Goal: Task Accomplishment & Management: Manage account settings

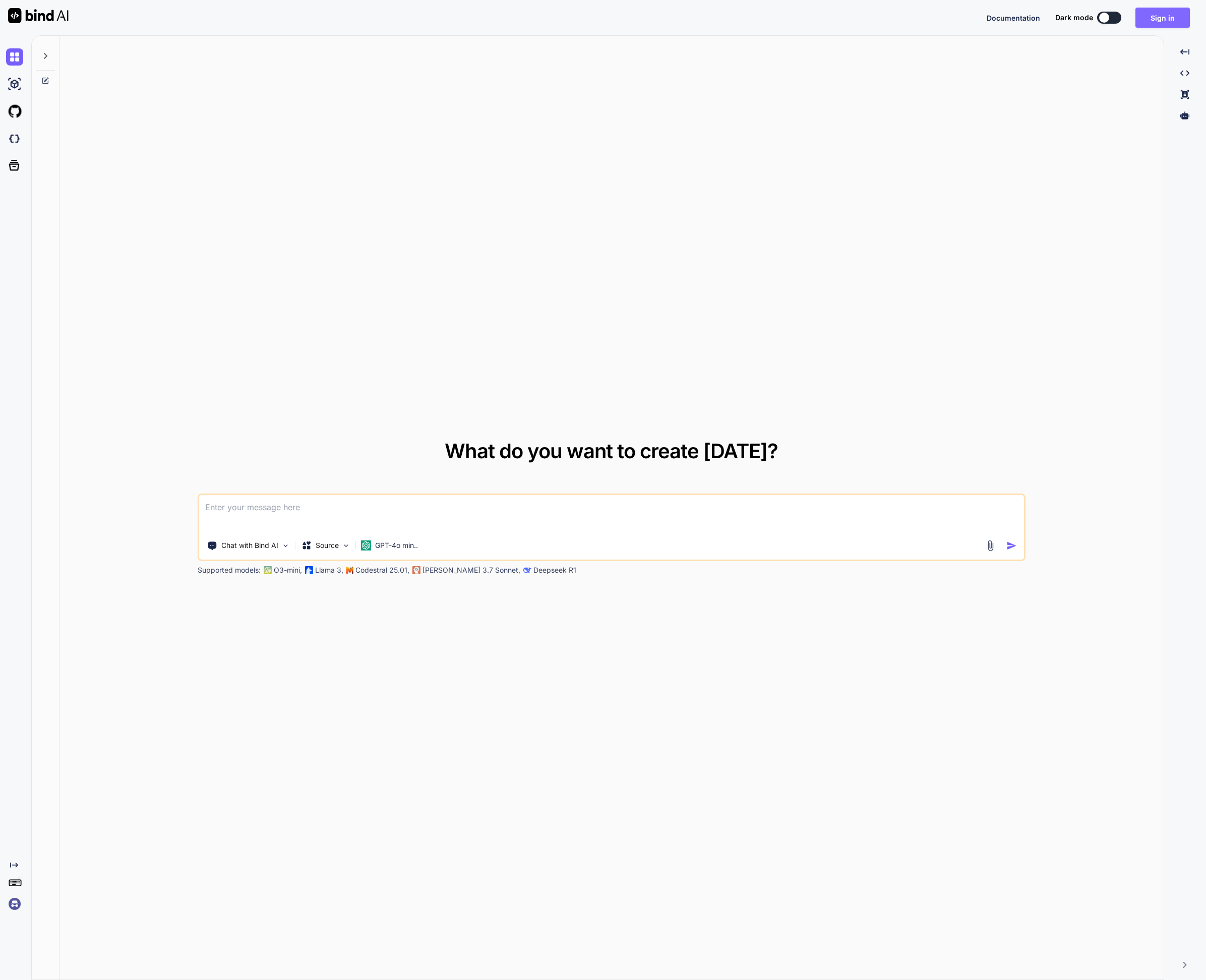
click at [1172, 12] on button "Sign in" at bounding box center [1163, 18] width 54 height 20
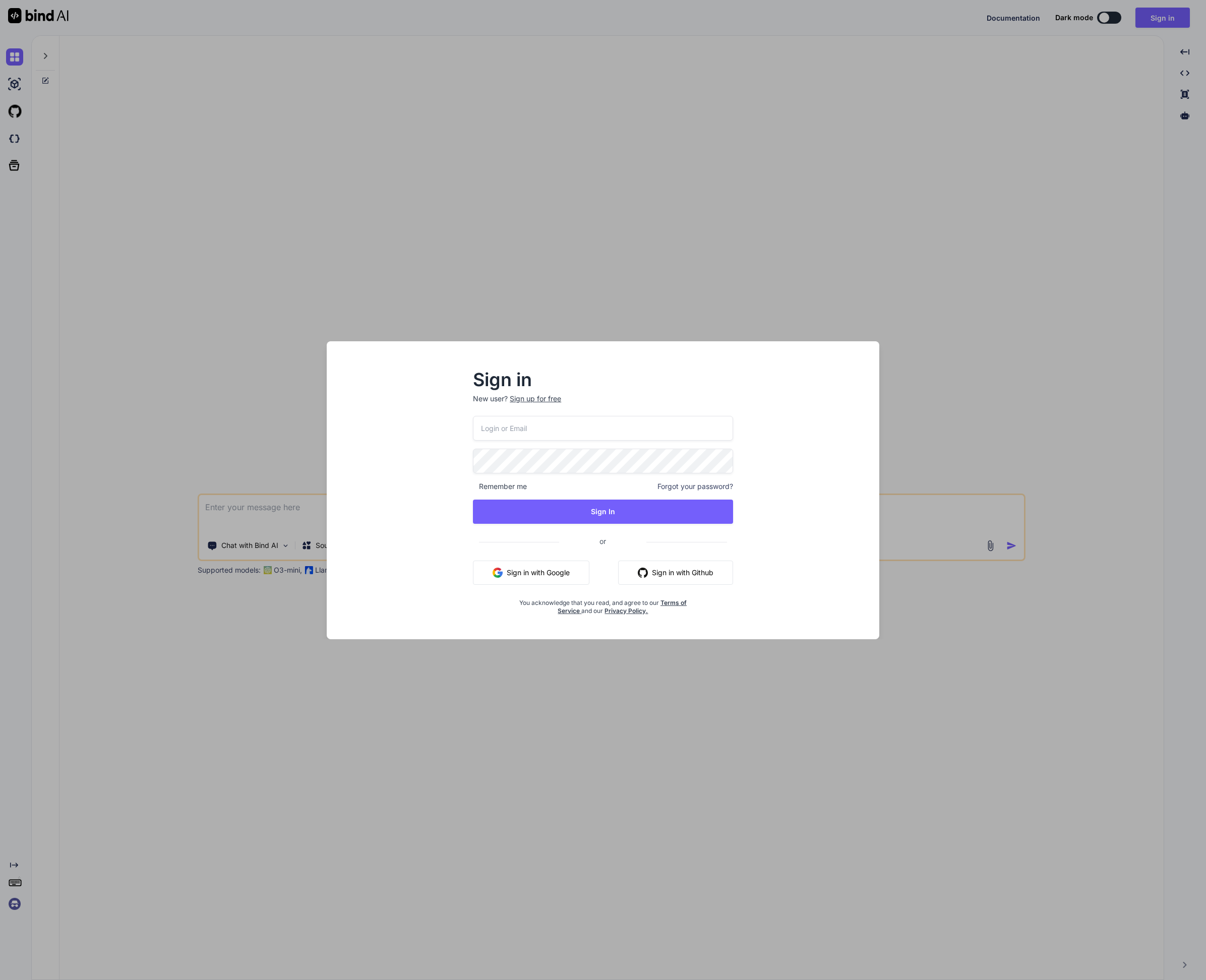
click at [540, 566] on button "Sign in with Google" at bounding box center [531, 572] width 116 height 24
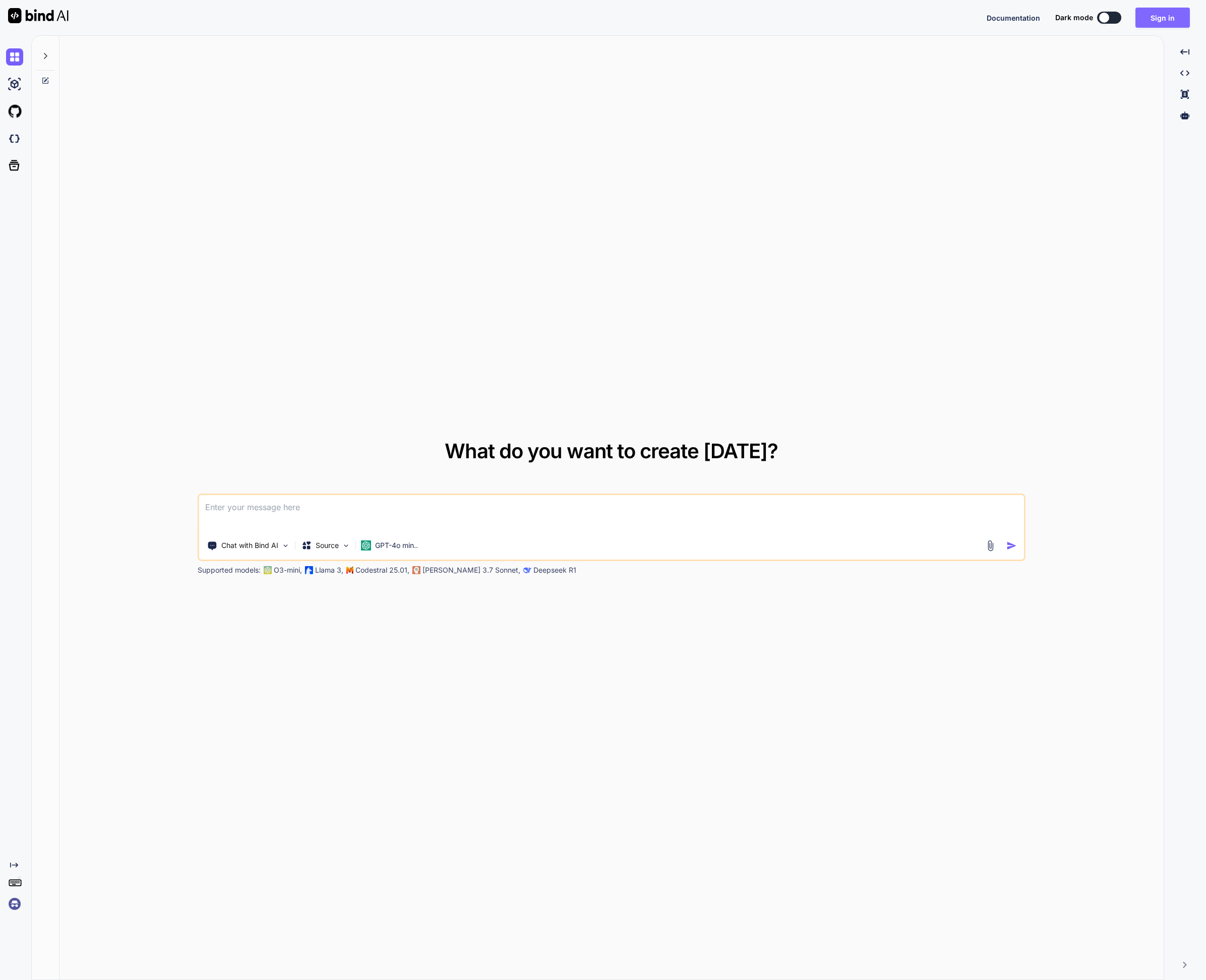
click at [1164, 15] on button "Sign in" at bounding box center [1163, 18] width 54 height 20
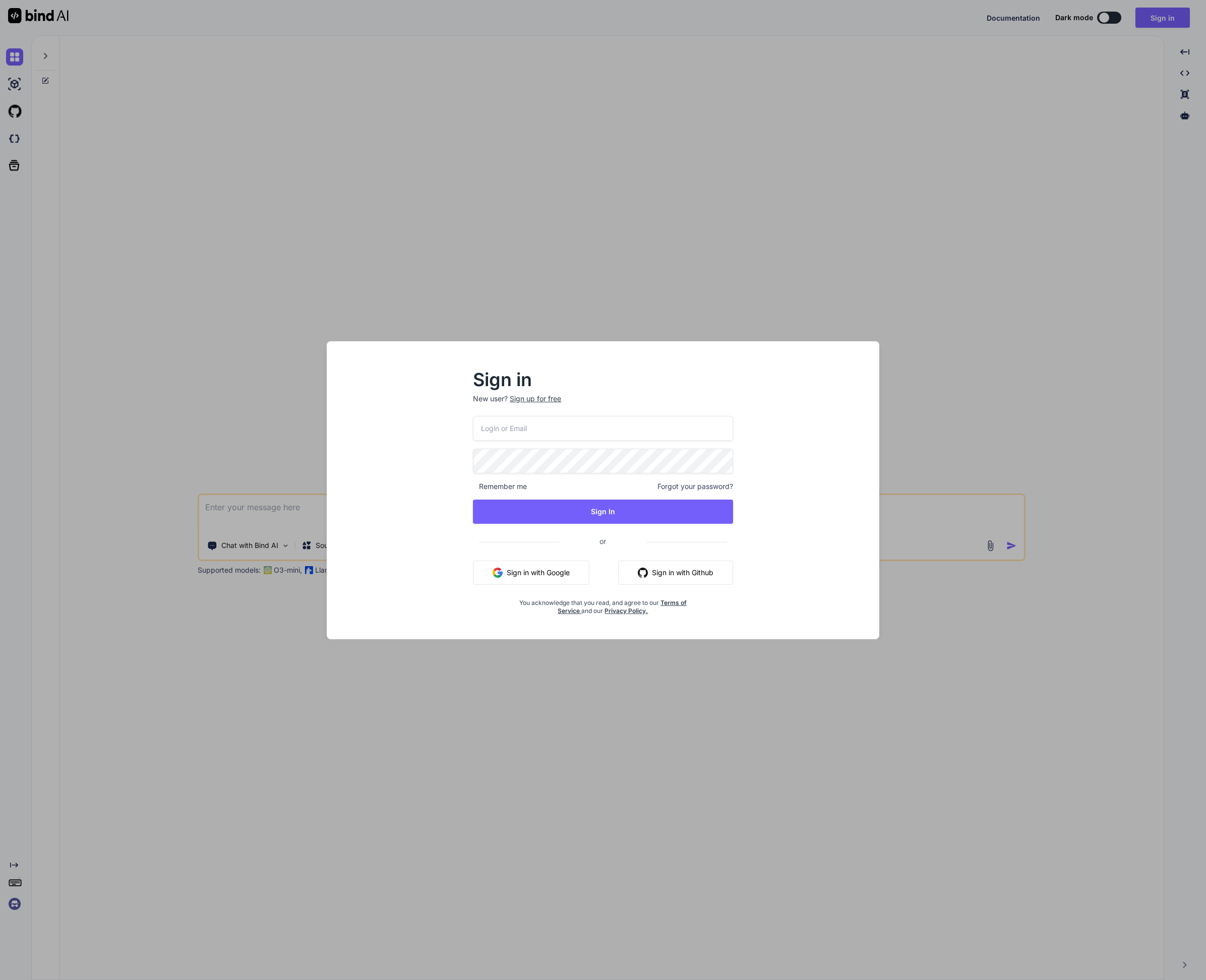
click at [542, 574] on button "Sign in with Google" at bounding box center [531, 572] width 116 height 24
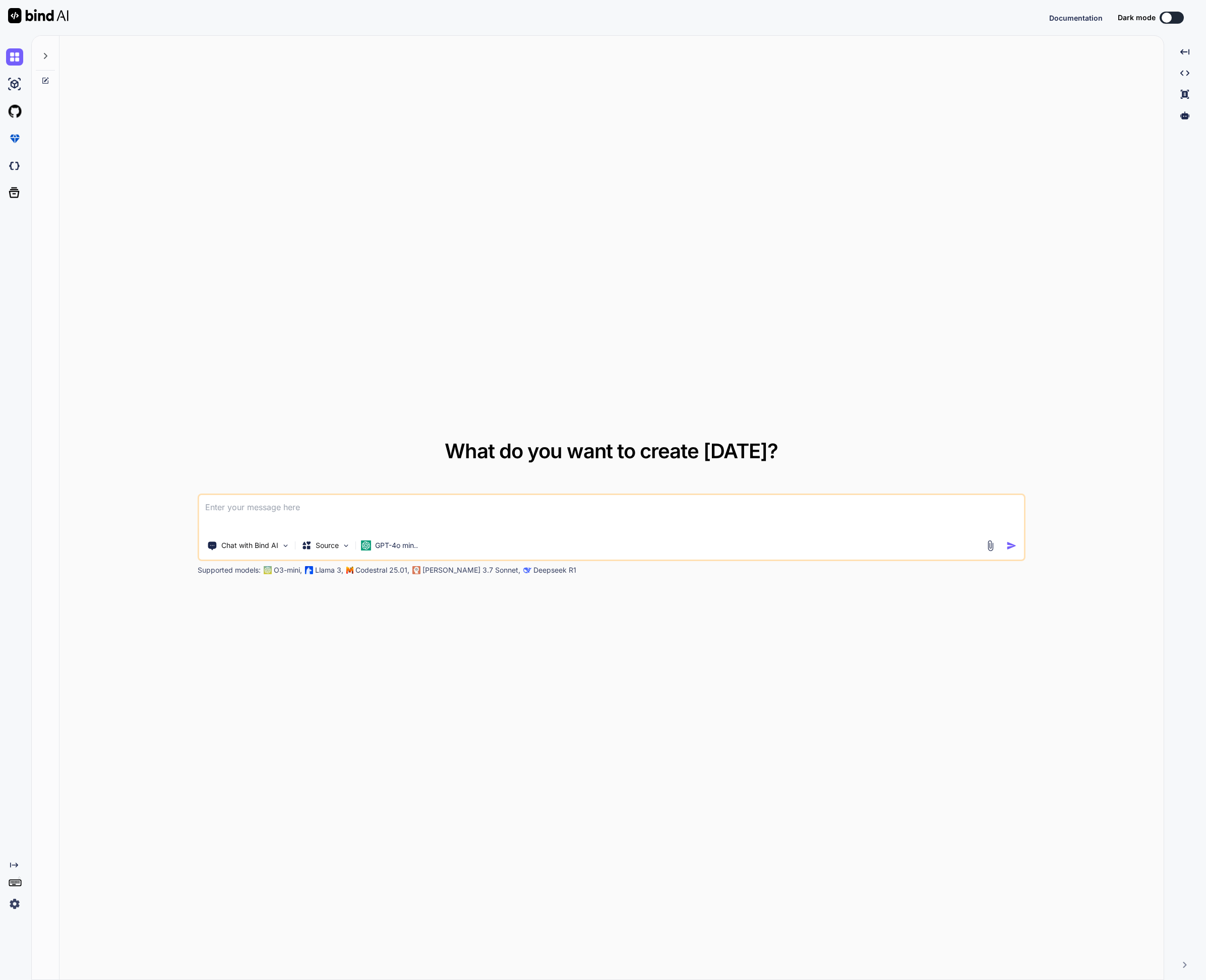
click at [15, 907] on img at bounding box center [14, 903] width 17 height 17
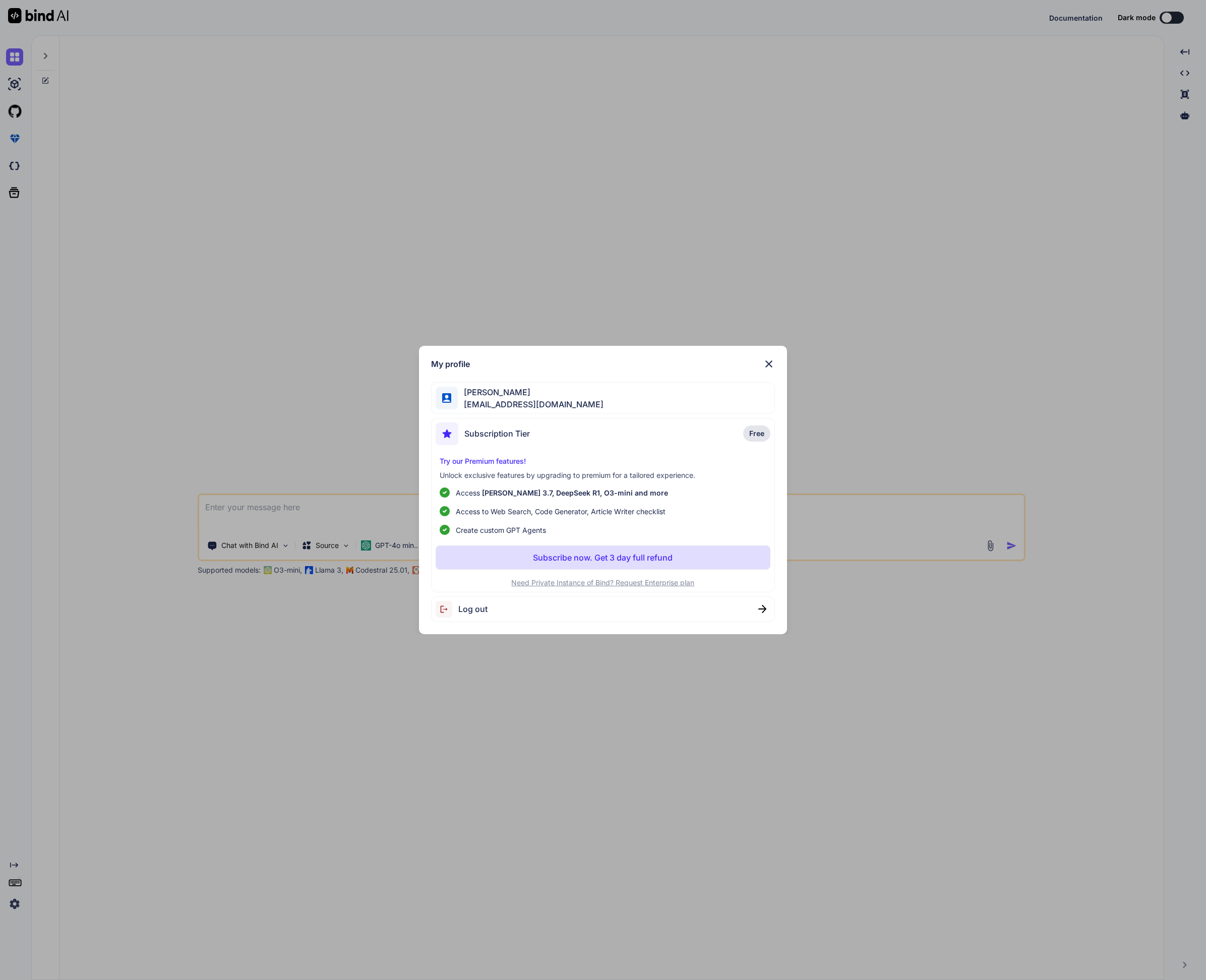
click at [15, 905] on div "My profile Leo Sar lsarm124@gmail.com Subscription Tier Free Try our Premium fe…" at bounding box center [603, 490] width 1206 height 980
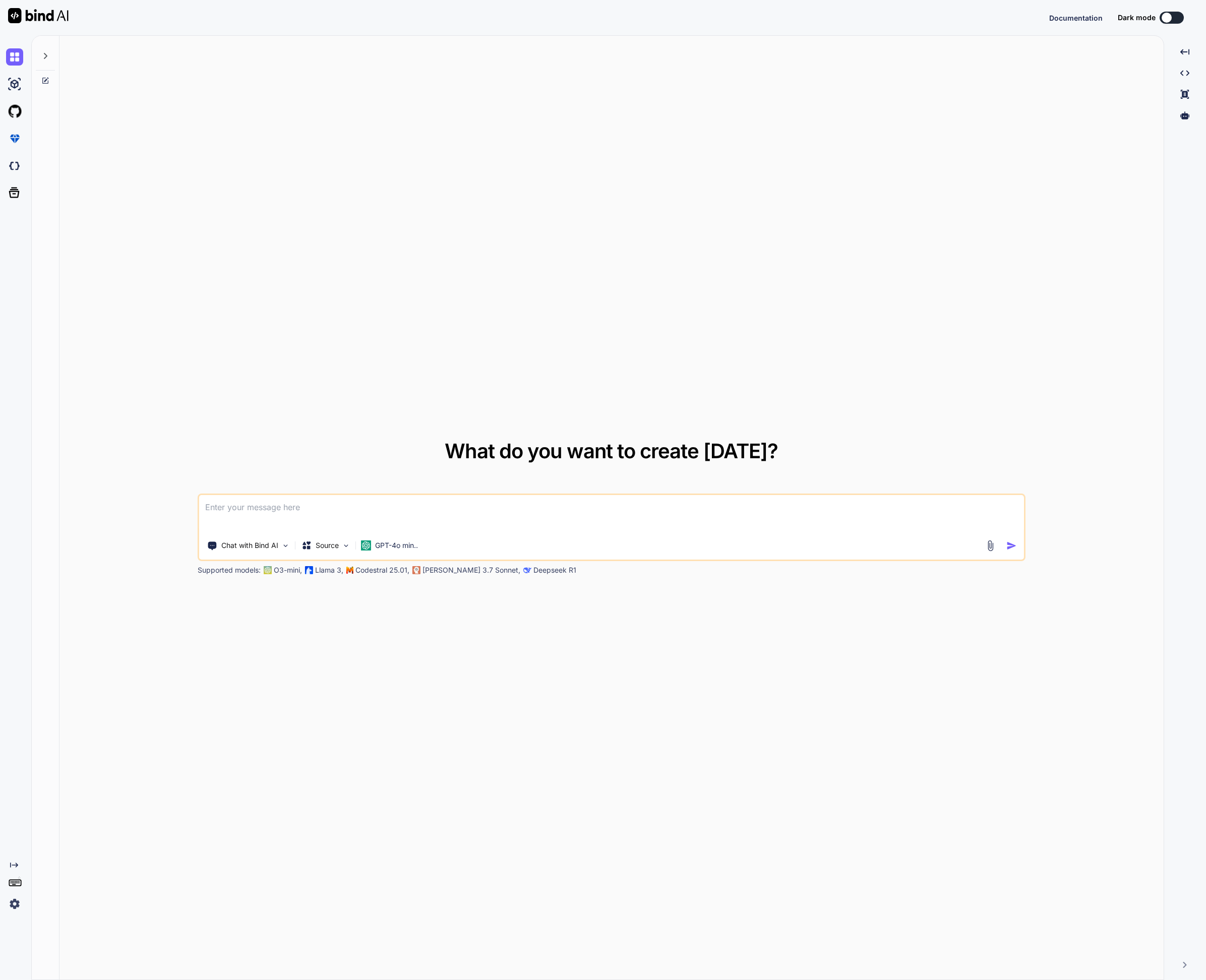
click at [15, 905] on img at bounding box center [14, 903] width 17 height 17
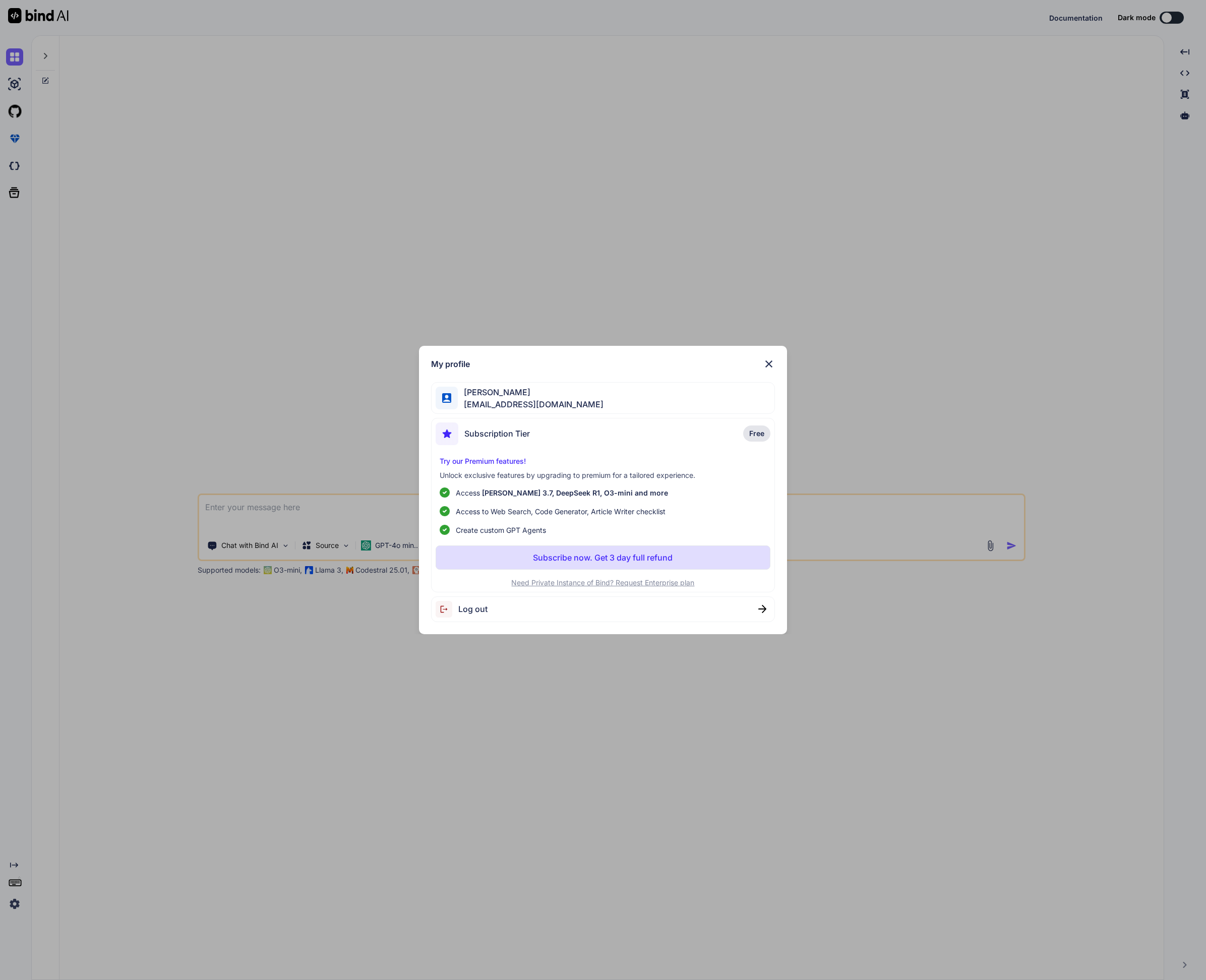
click at [469, 611] on span "Log out" at bounding box center [473, 609] width 29 height 12
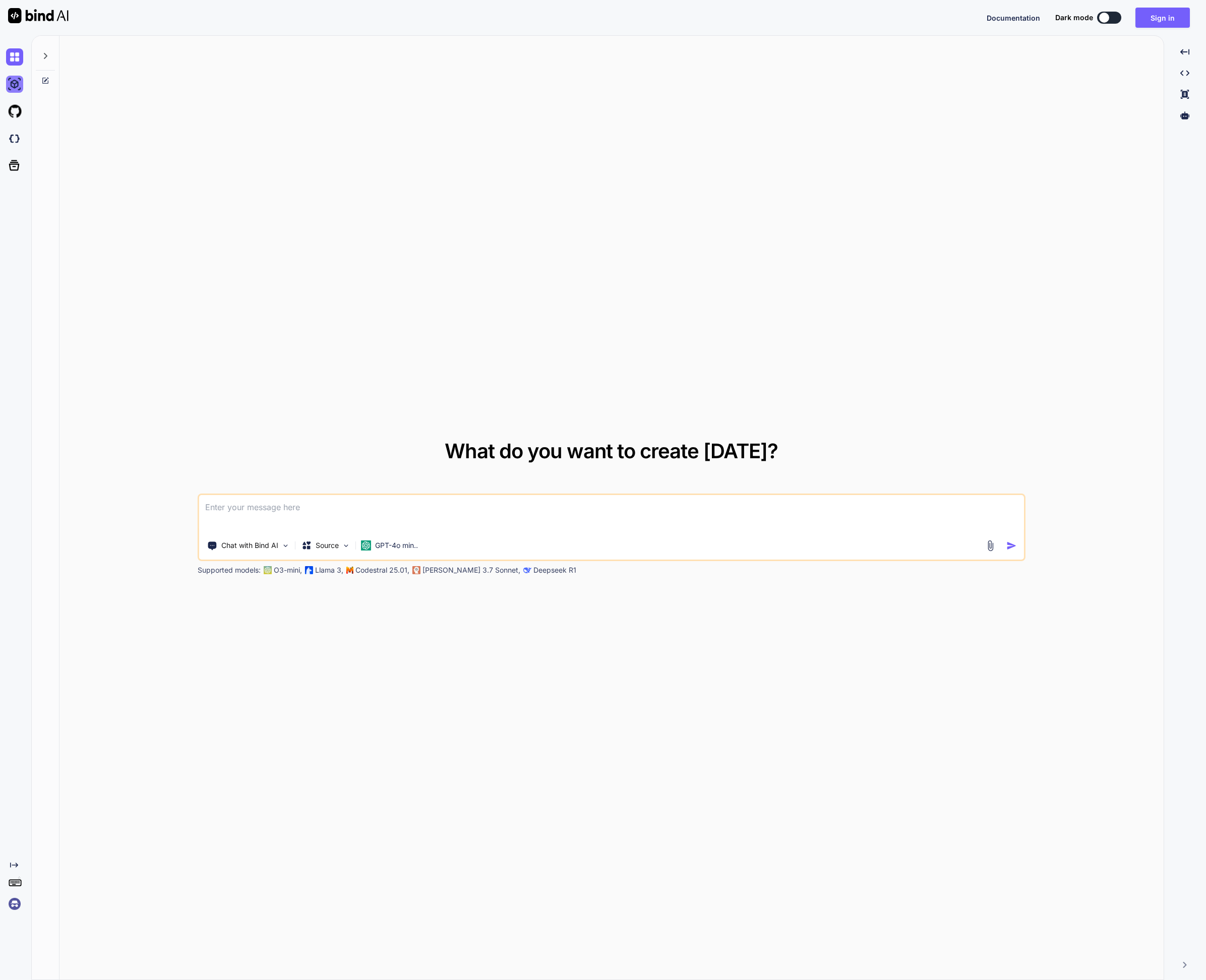
click at [15, 82] on img at bounding box center [14, 83] width 17 height 17
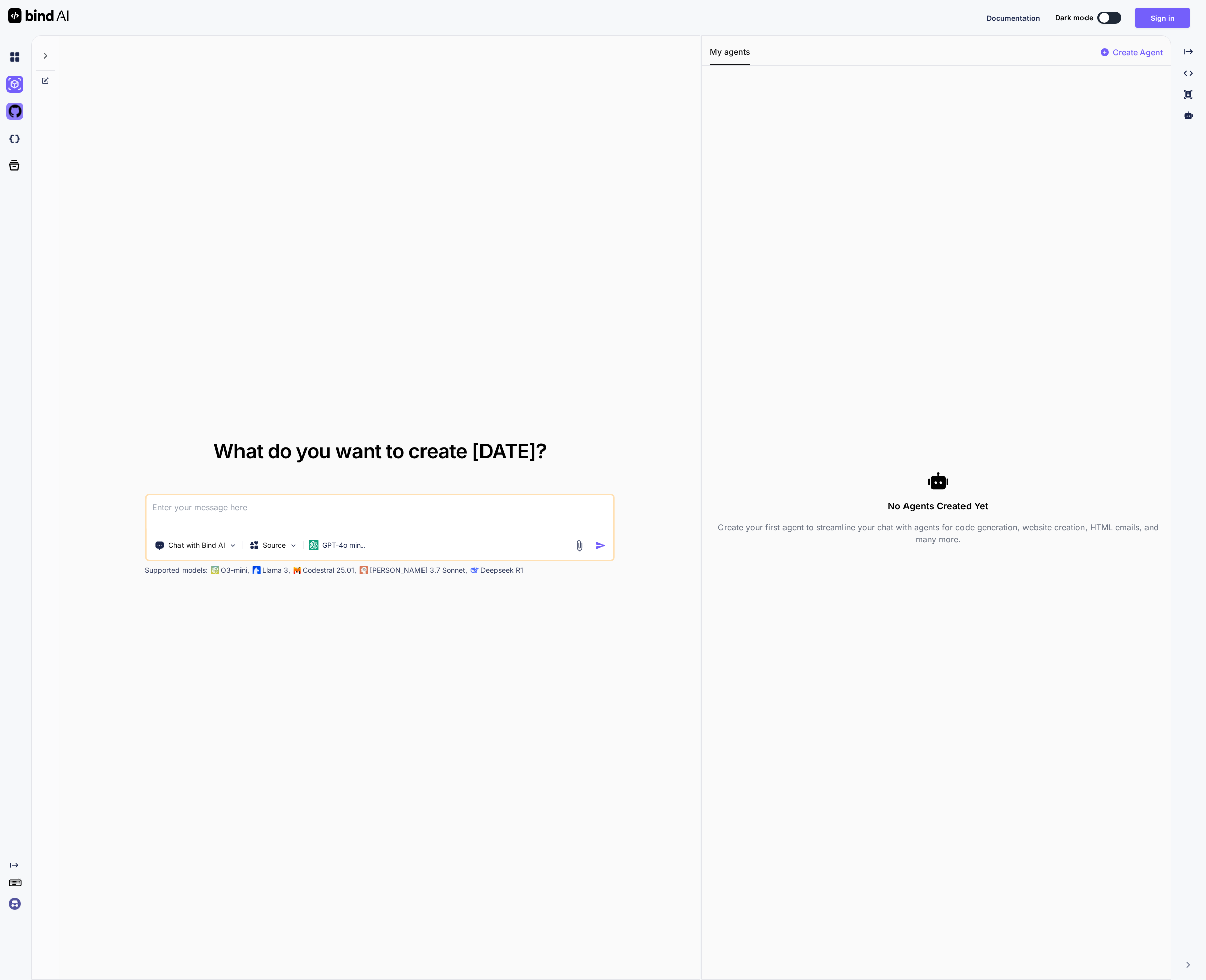
click at [18, 105] on img at bounding box center [14, 111] width 17 height 17
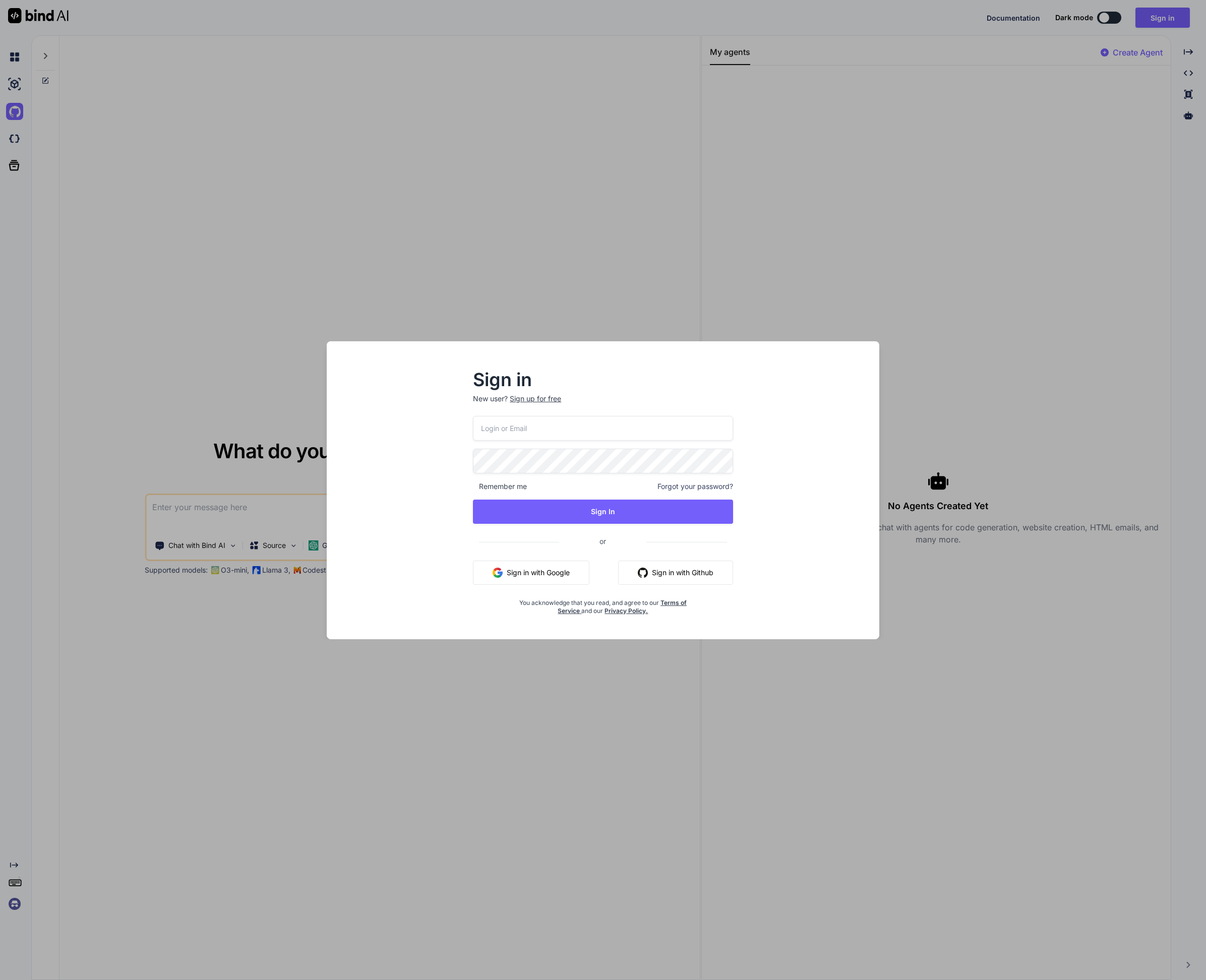
click at [12, 148] on div "Sign in New user? Sign up for free Remember me Forgot your password? Sign In or…" at bounding box center [603, 490] width 1206 height 980
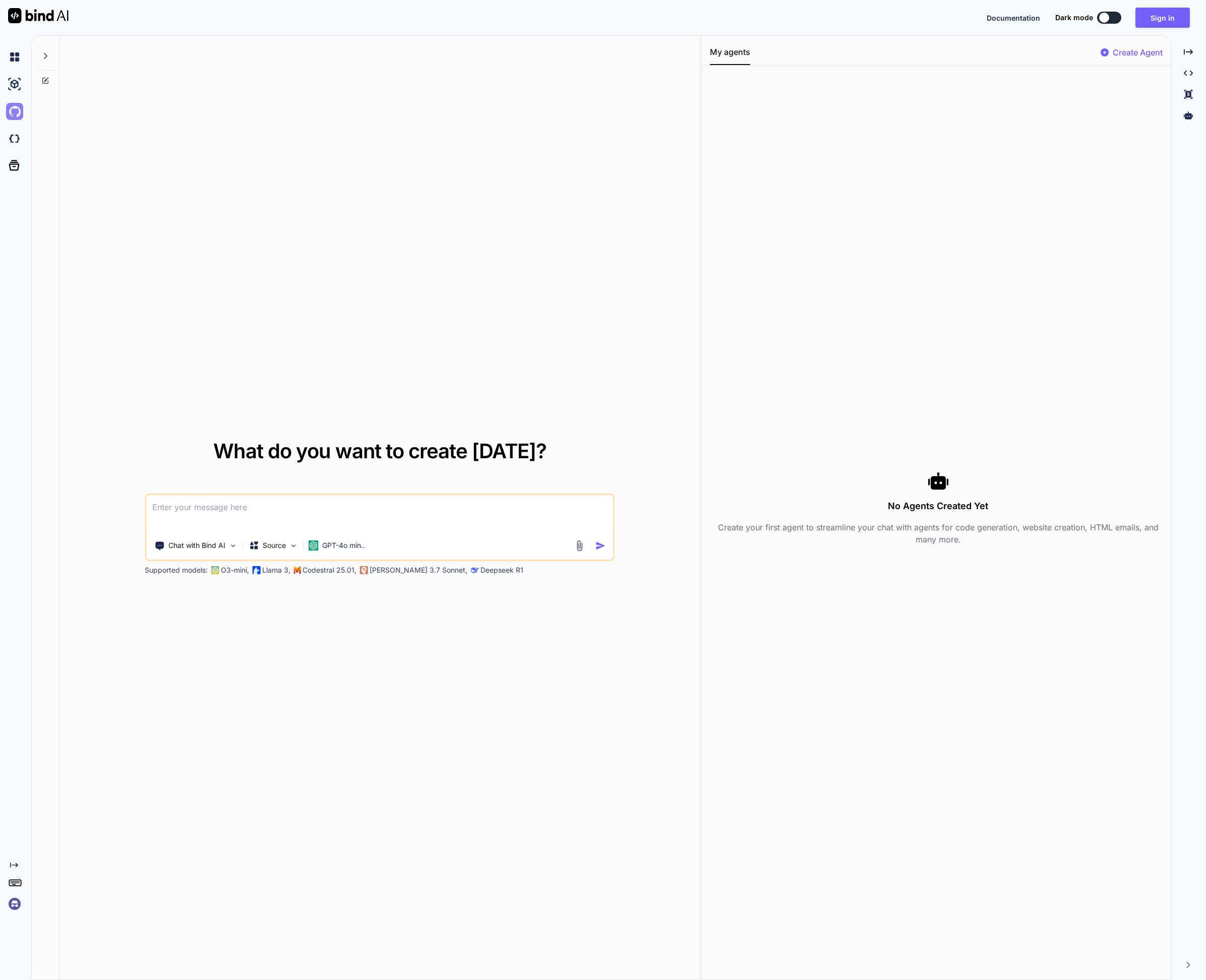
click at [17, 106] on img at bounding box center [14, 111] width 17 height 17
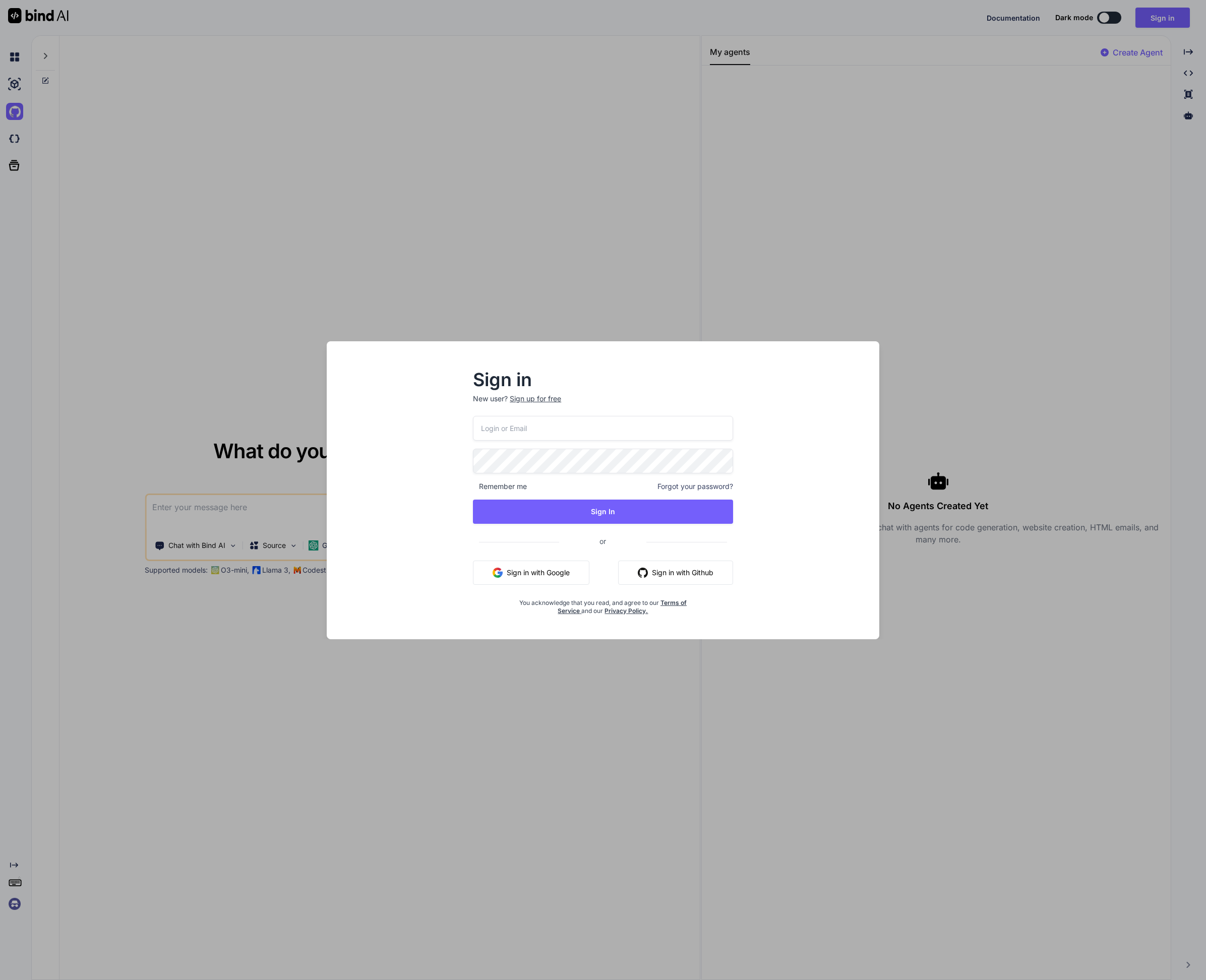
click at [523, 579] on button "Sign in with Google" at bounding box center [531, 572] width 116 height 24
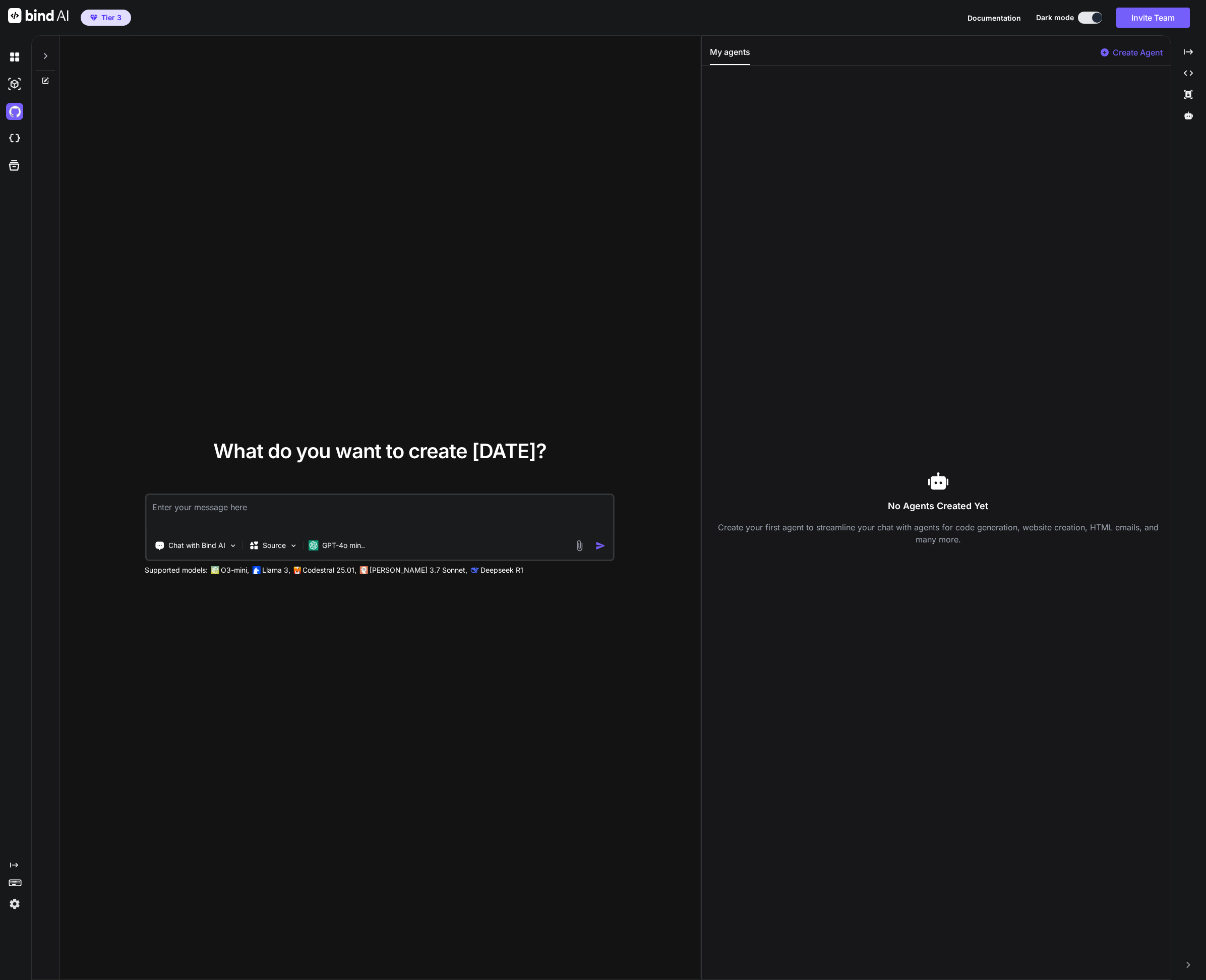
click at [15, 903] on img at bounding box center [14, 903] width 17 height 17
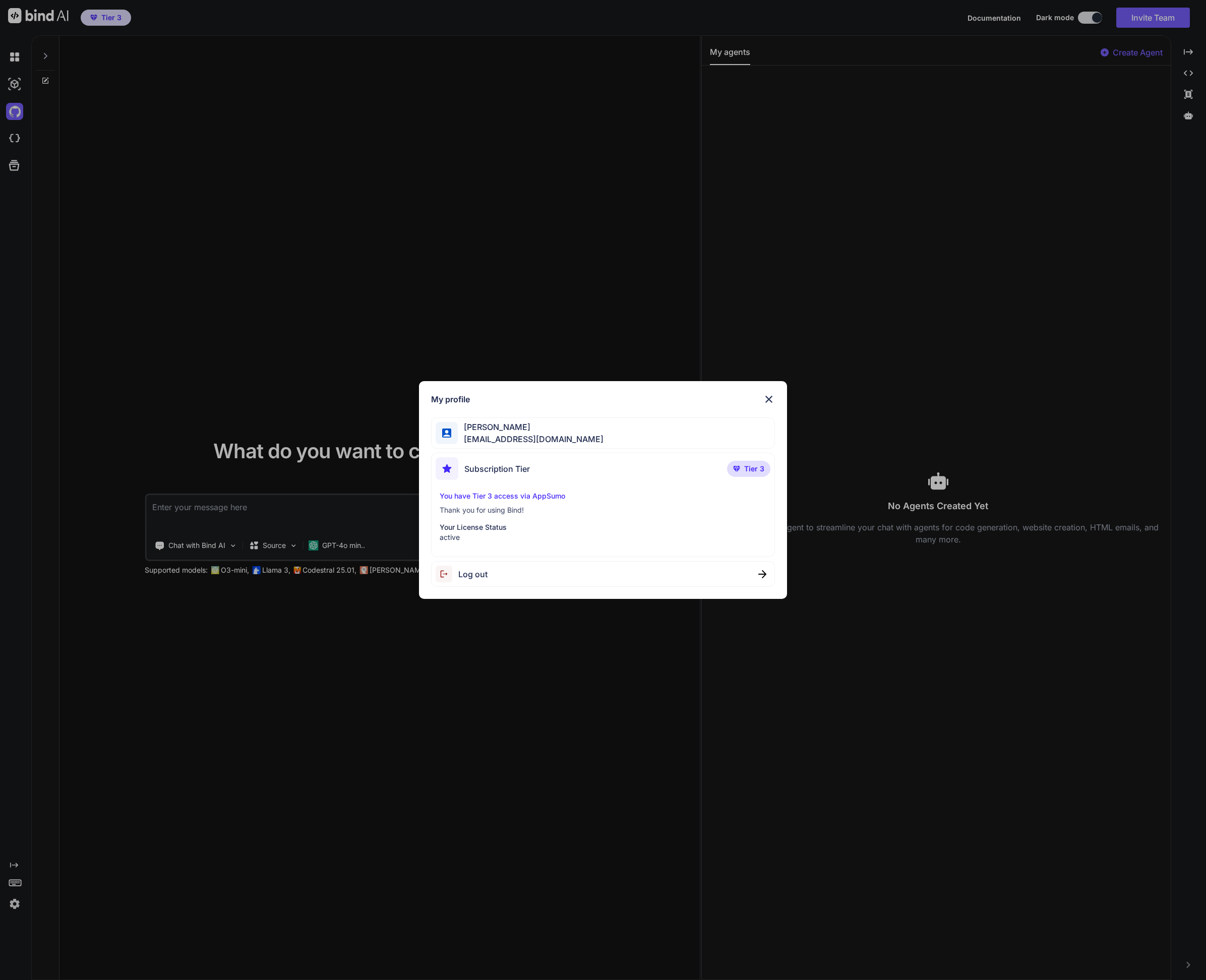
click at [15, 903] on div "My profile Leo Sar lsarm124@gmail.com Subscription Tier Tier 3 You have Tier 3 …" at bounding box center [603, 490] width 1206 height 980
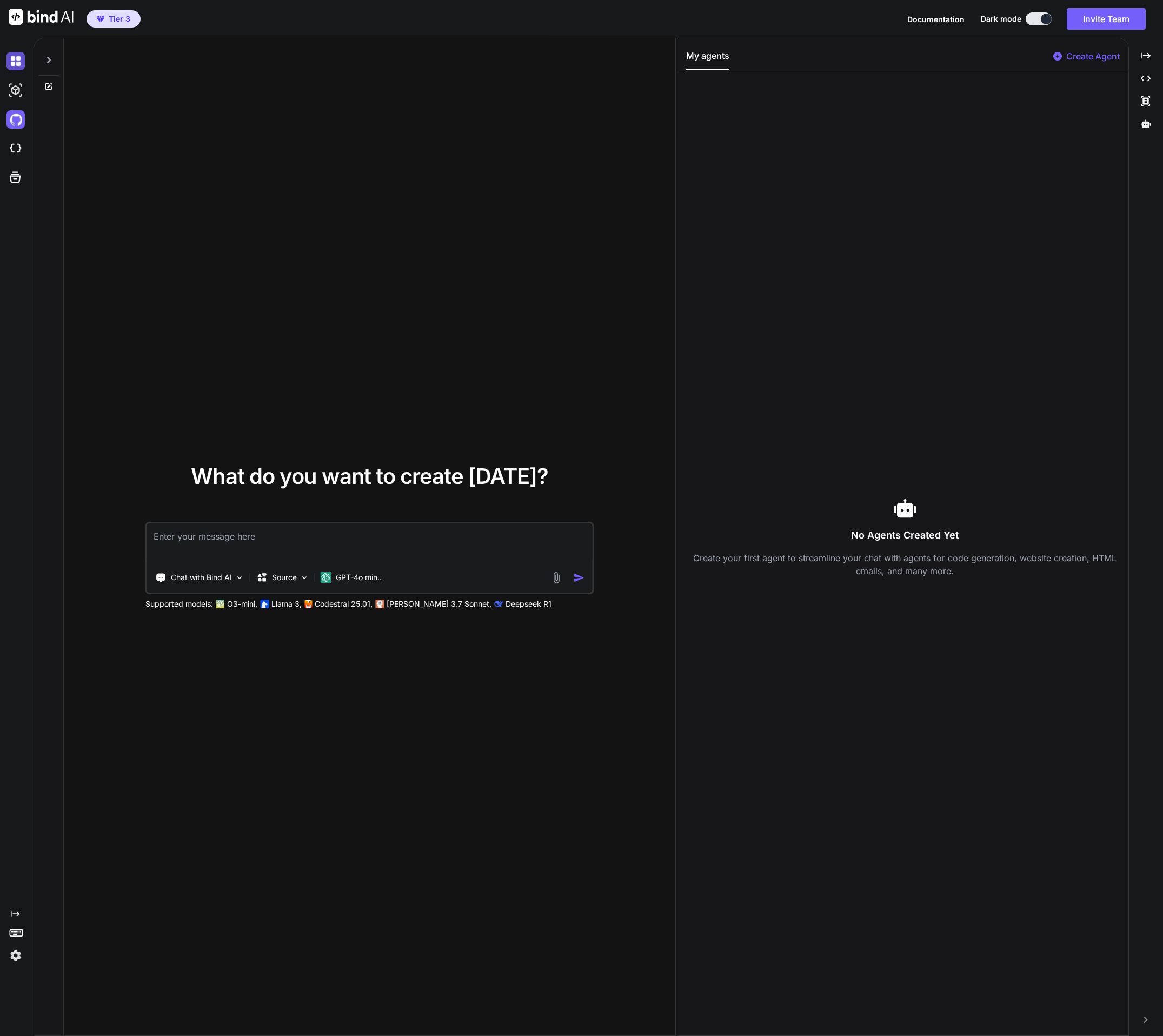
click at [9, 67] on img at bounding box center [15, 60] width 18 height 18
click at [12, 66] on img at bounding box center [15, 60] width 18 height 18
click at [16, 91] on img at bounding box center [15, 89] width 18 height 18
click at [44, 55] on div at bounding box center [49, 57] width 20 height 38
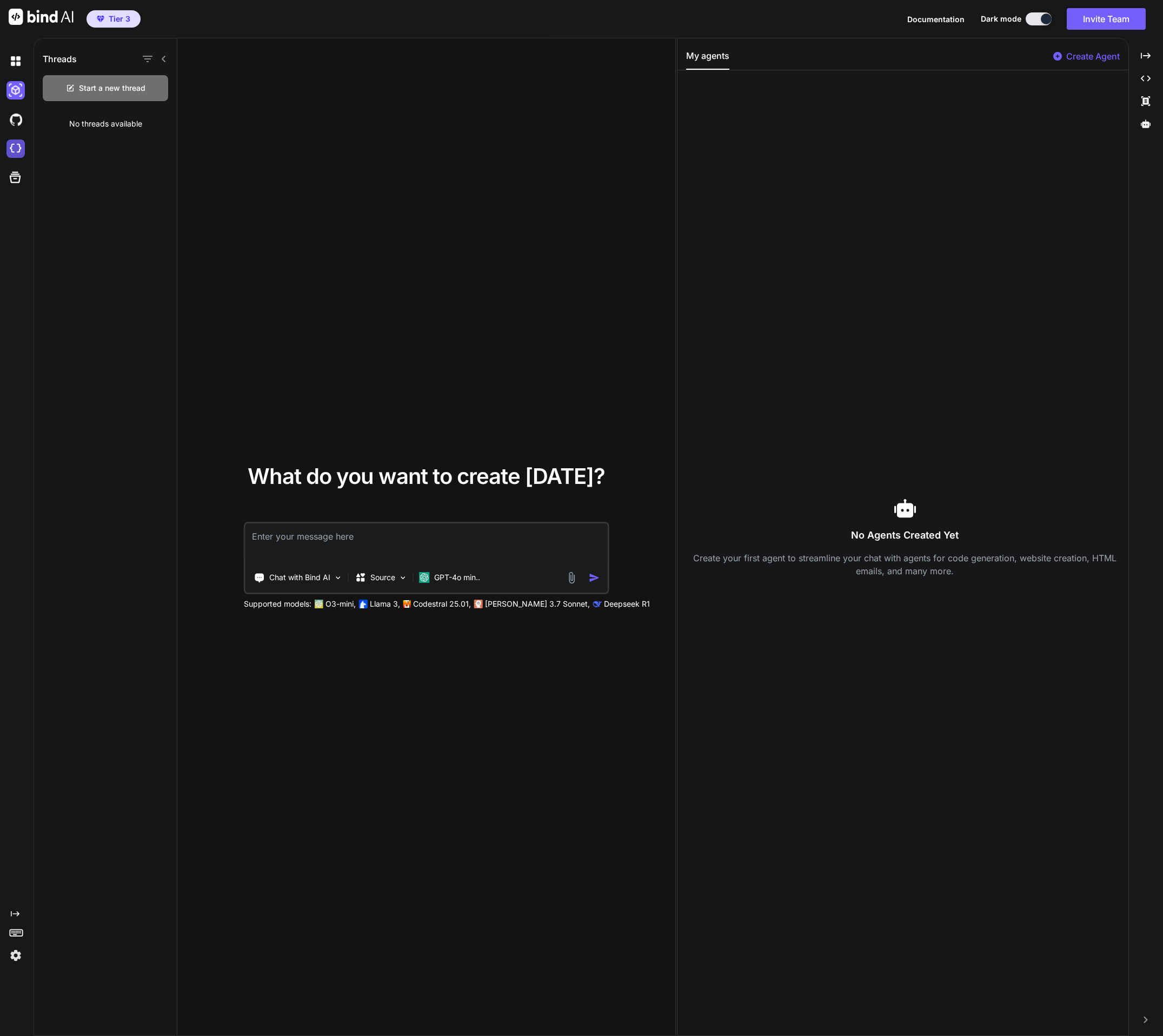
click at [19, 149] on img at bounding box center [15, 148] width 18 height 18
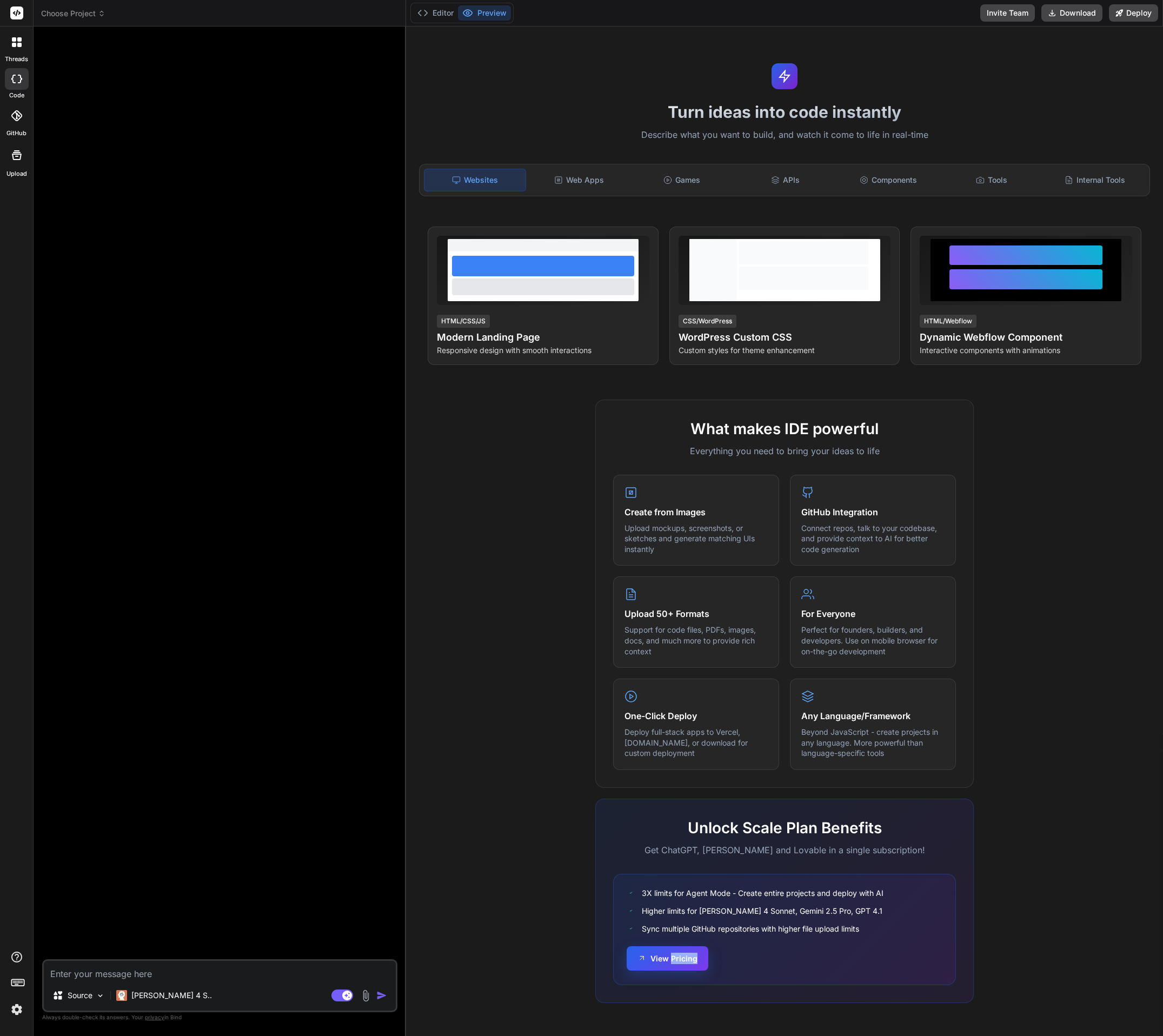
click at [676, 958] on button "View Pricing" at bounding box center [667, 958] width 82 height 24
click at [18, 1016] on img at bounding box center [16, 1009] width 18 height 18
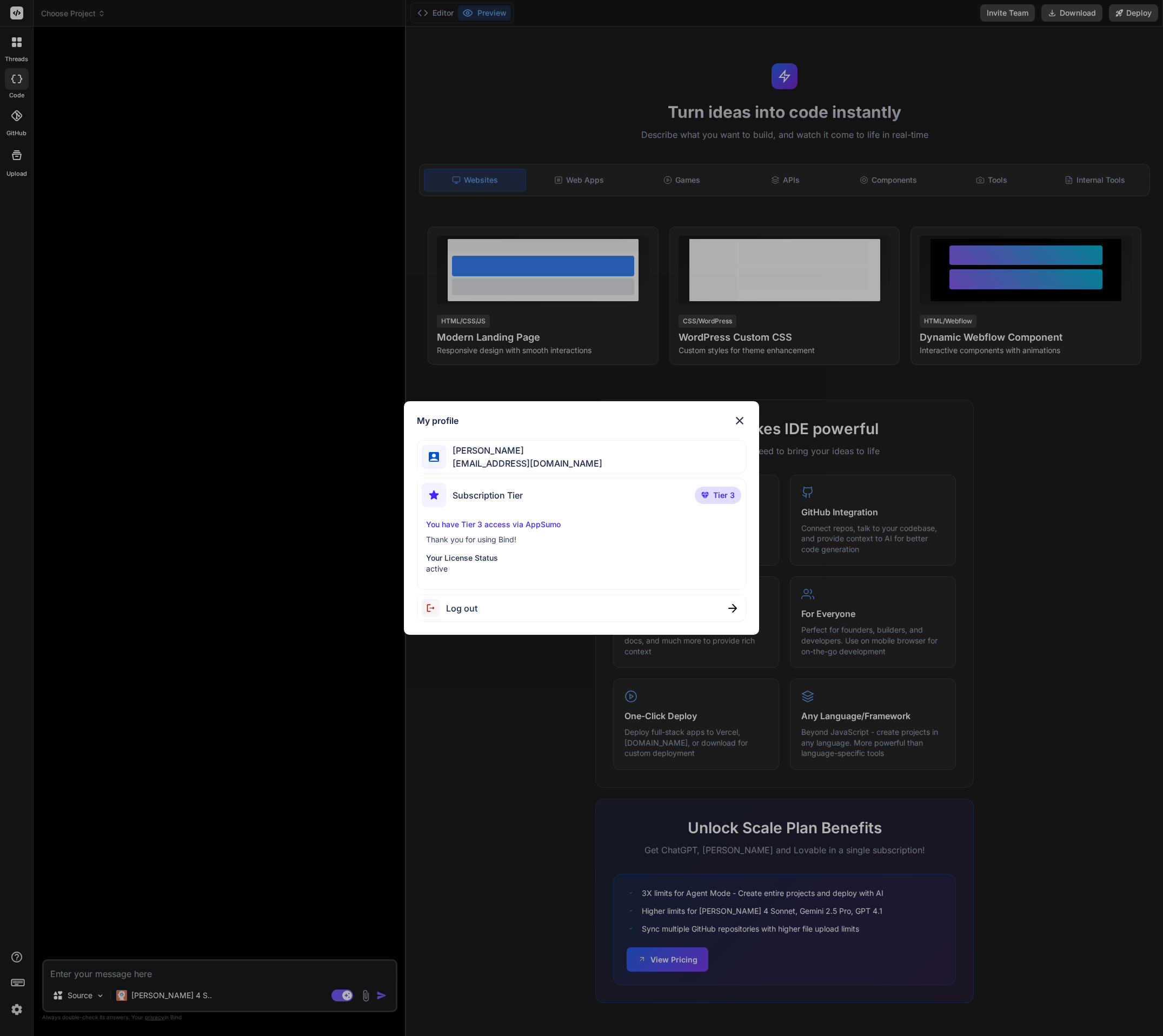
click at [18, 1016] on div "My profile Leo Sar lsarm124@gmail.com Subscription Tier Tier 3 You have Tier 3 …" at bounding box center [582, 518] width 1163 height 1036
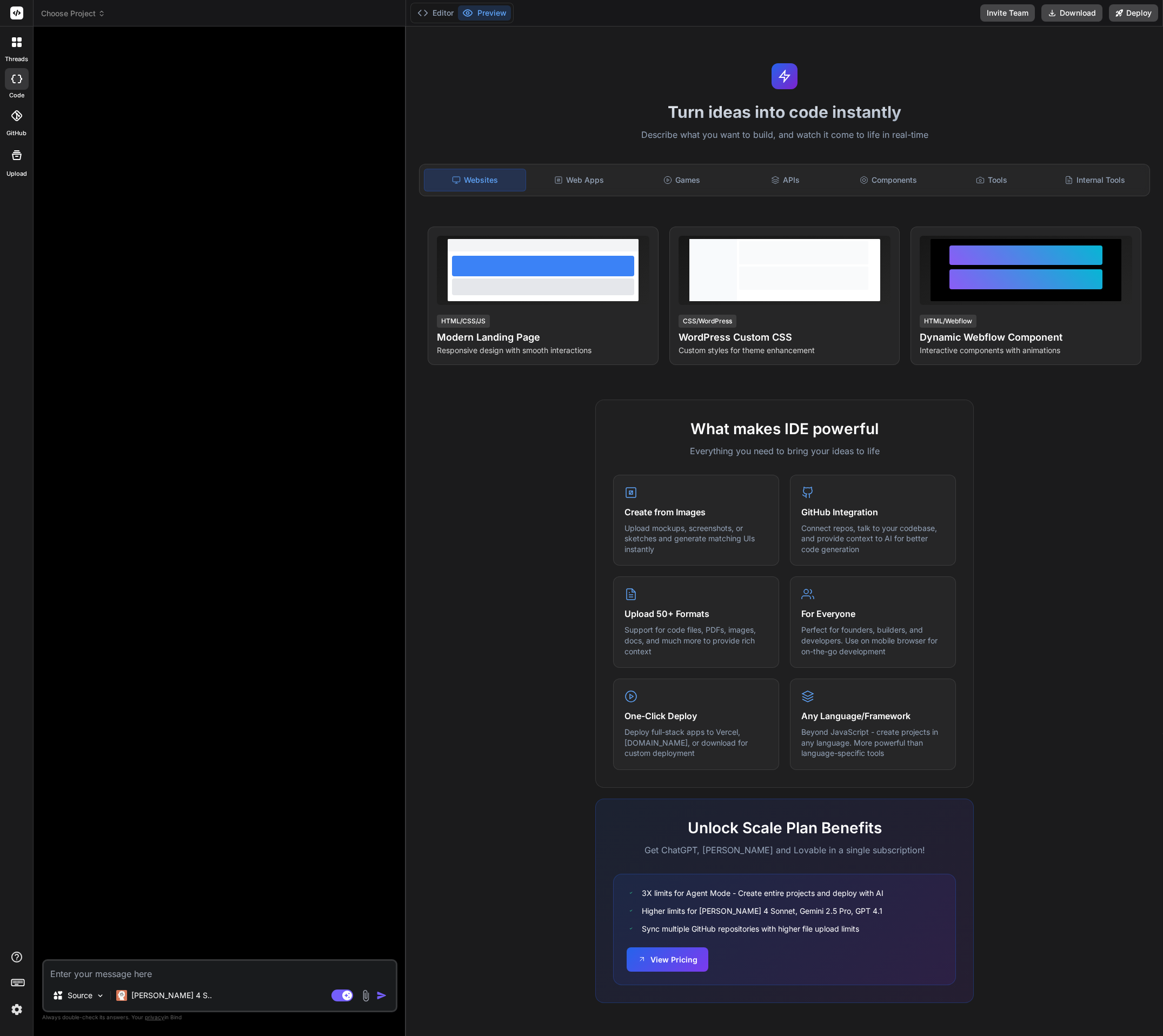
click at [355, 994] on button "Agent Mode. When this toggle is activated, AI automatically makes decisions, re…" at bounding box center [341, 995] width 26 height 13
click at [442, 13] on button "Editor" at bounding box center [435, 13] width 45 height 15
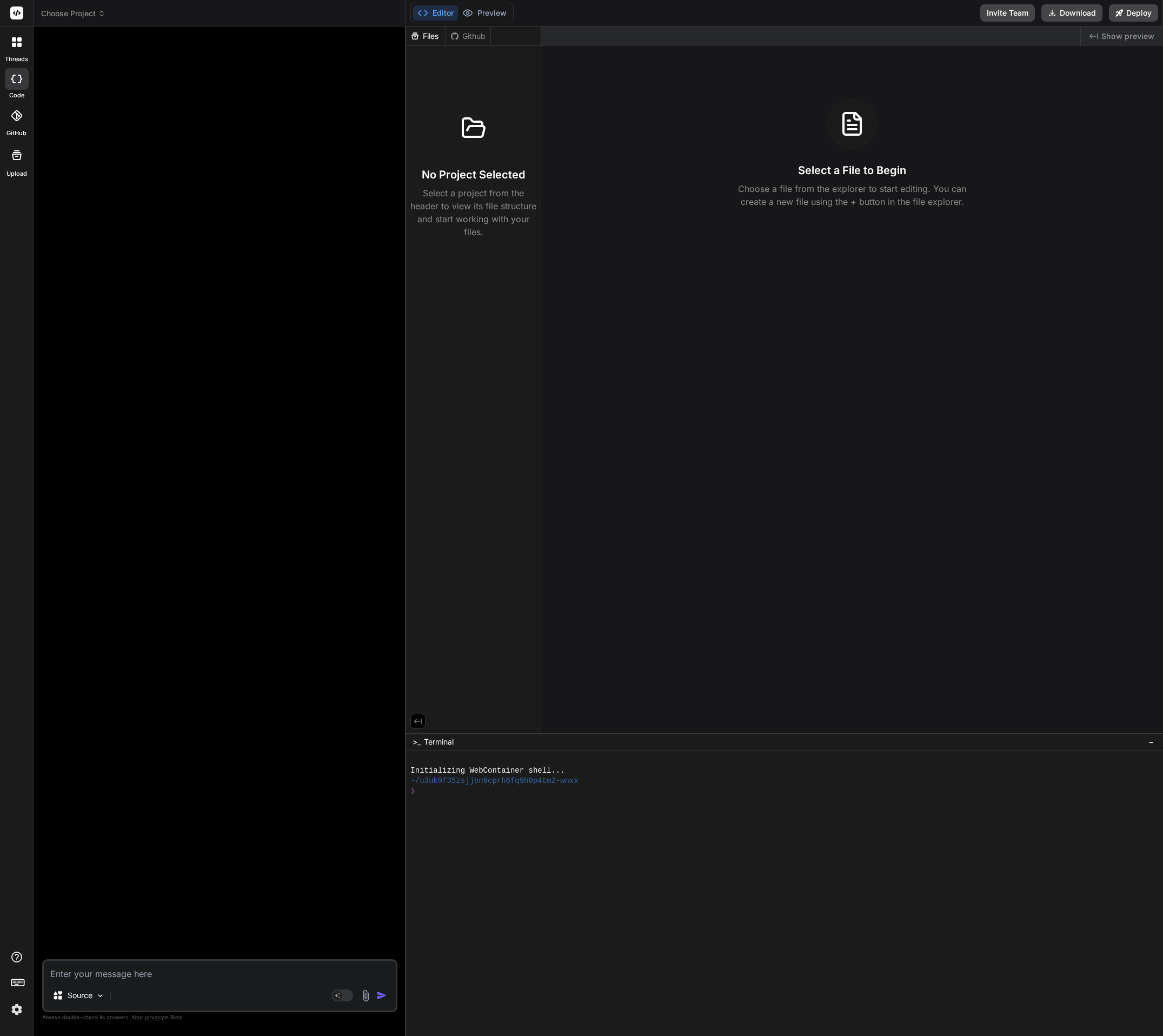
click at [1121, 41] on span "Show preview" at bounding box center [1127, 36] width 53 height 11
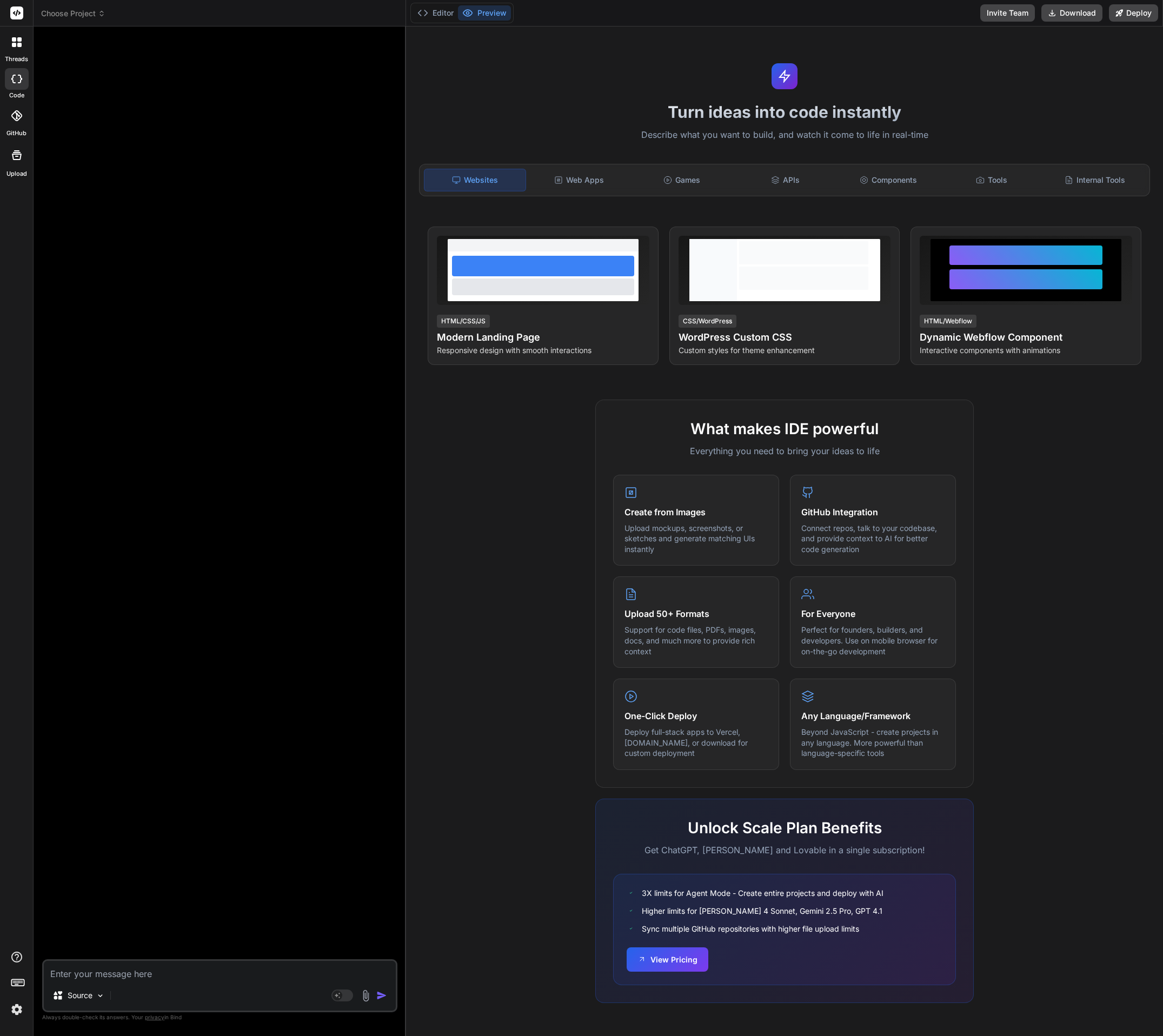
click at [17, 15] on rect at bounding box center [16, 13] width 13 height 13
click at [17, 13] on rect at bounding box center [16, 13] width 13 height 13
click at [27, 40] on div at bounding box center [16, 42] width 23 height 23
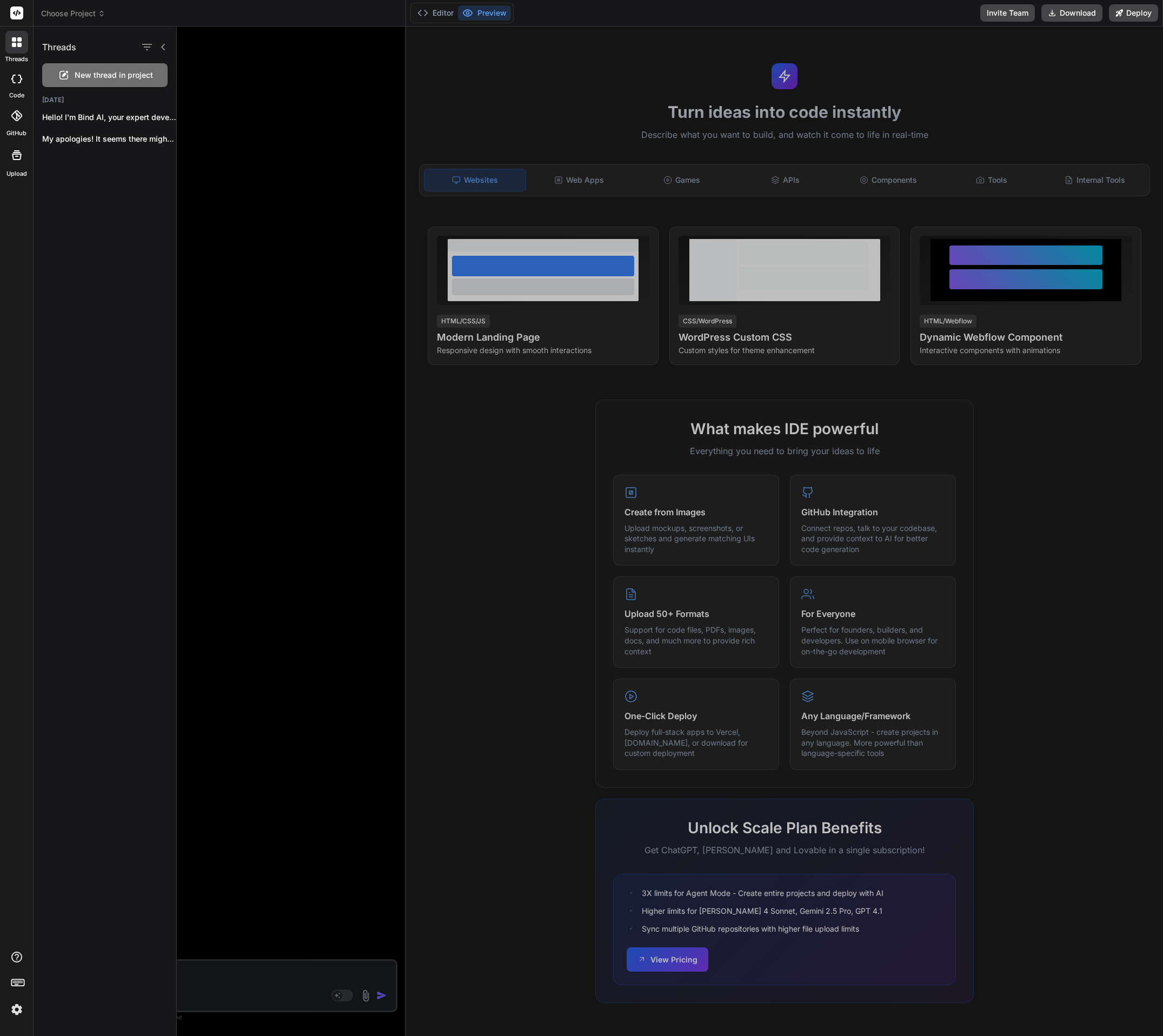
click at [13, 119] on icon at bounding box center [16, 116] width 11 height 11
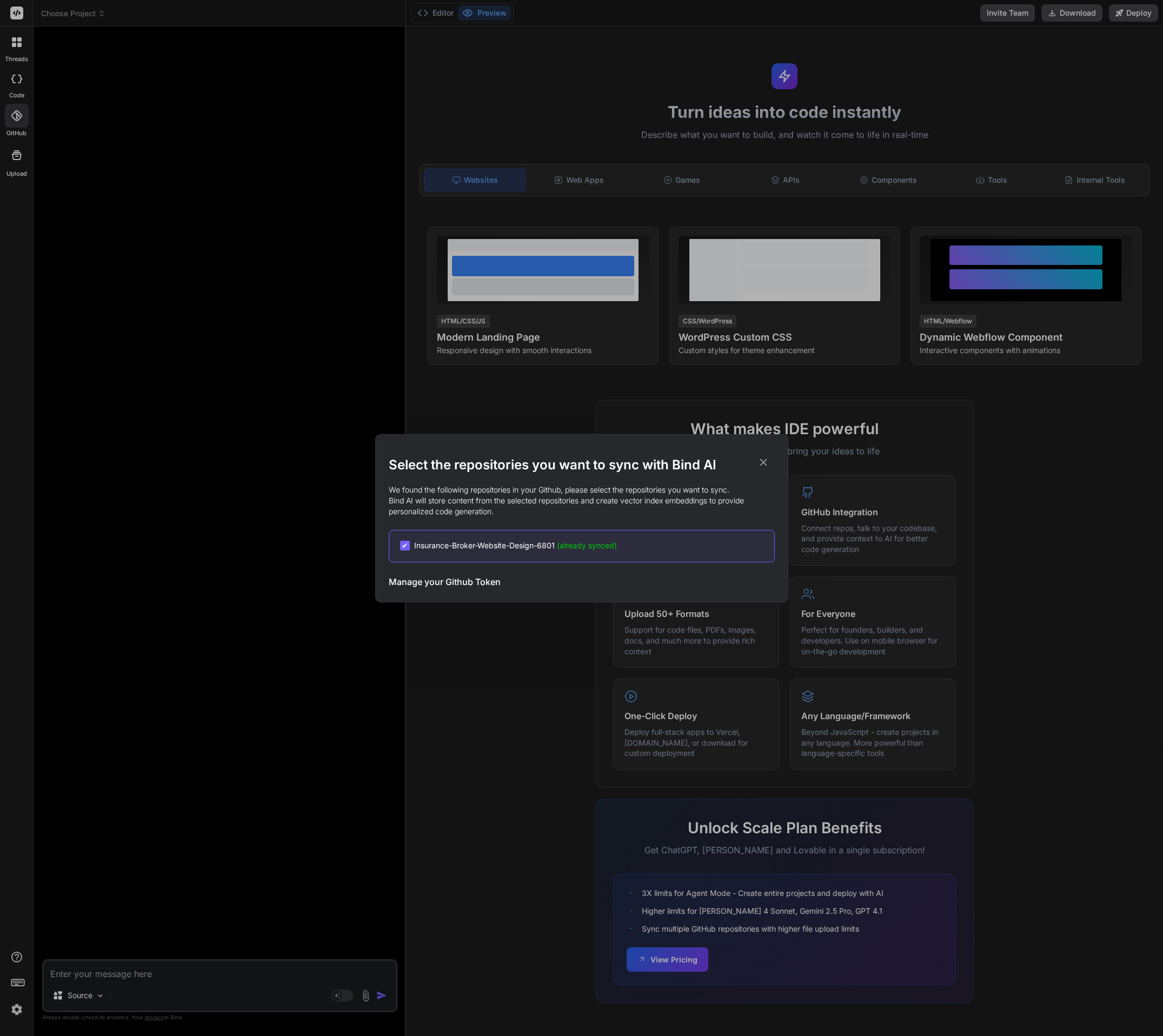
click at [764, 469] on h2 "Select the repositories you want to sync with Bind AI" at bounding box center [582, 465] width 386 height 17
click at [764, 466] on icon at bounding box center [763, 461] width 12 height 12
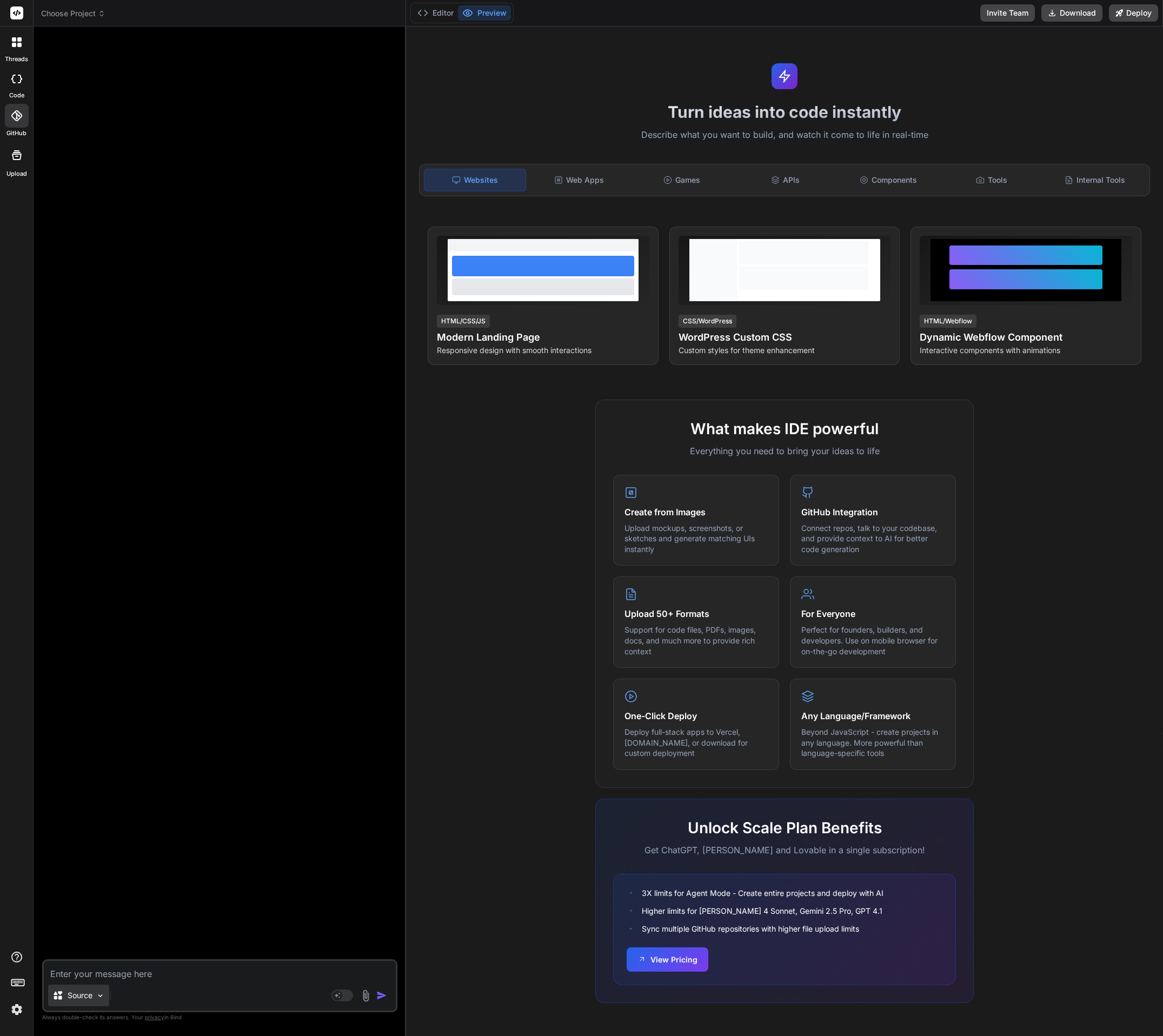
click at [102, 996] on img at bounding box center [100, 995] width 9 height 9
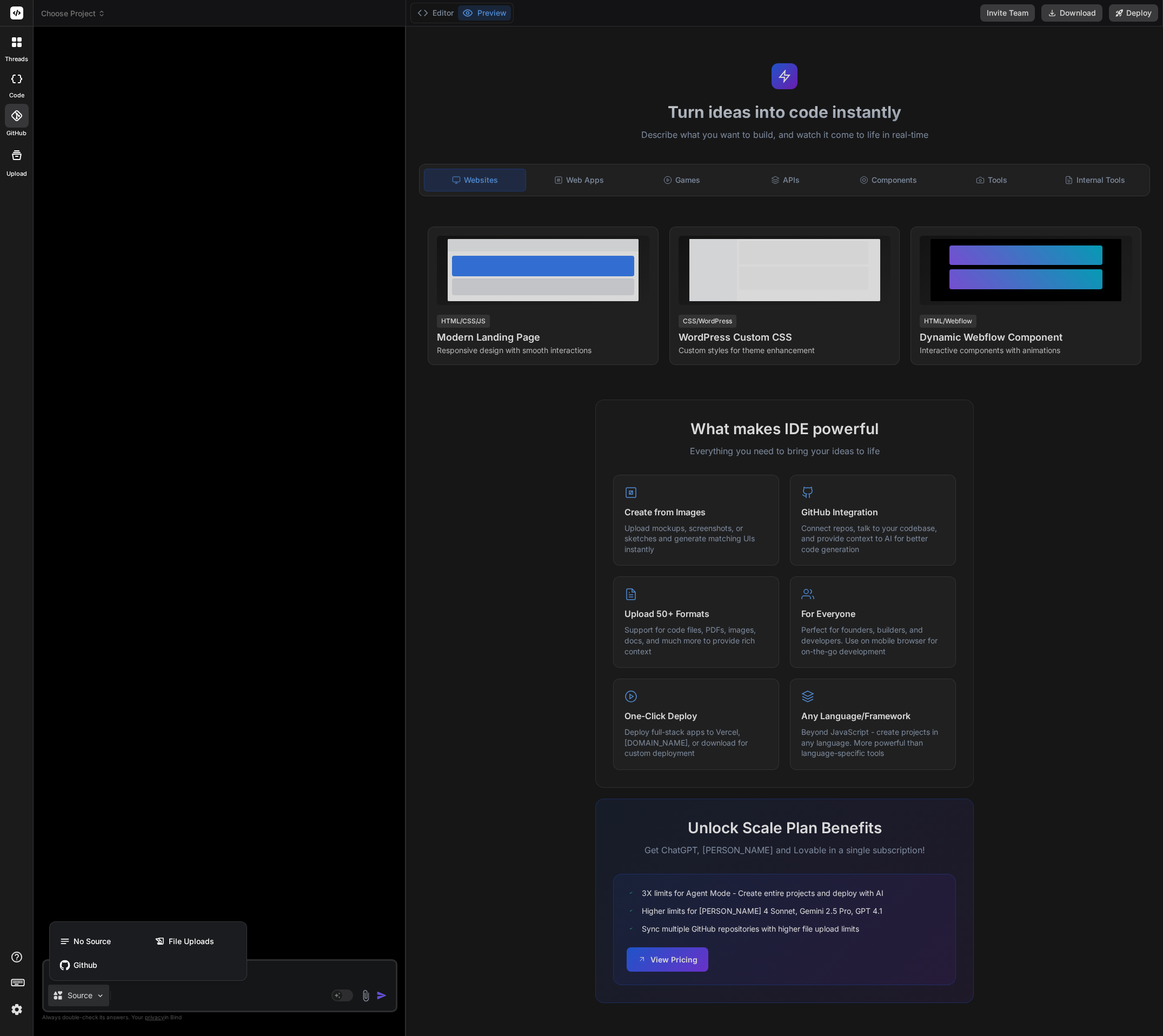
click at [102, 996] on div at bounding box center [582, 518] width 1163 height 1036
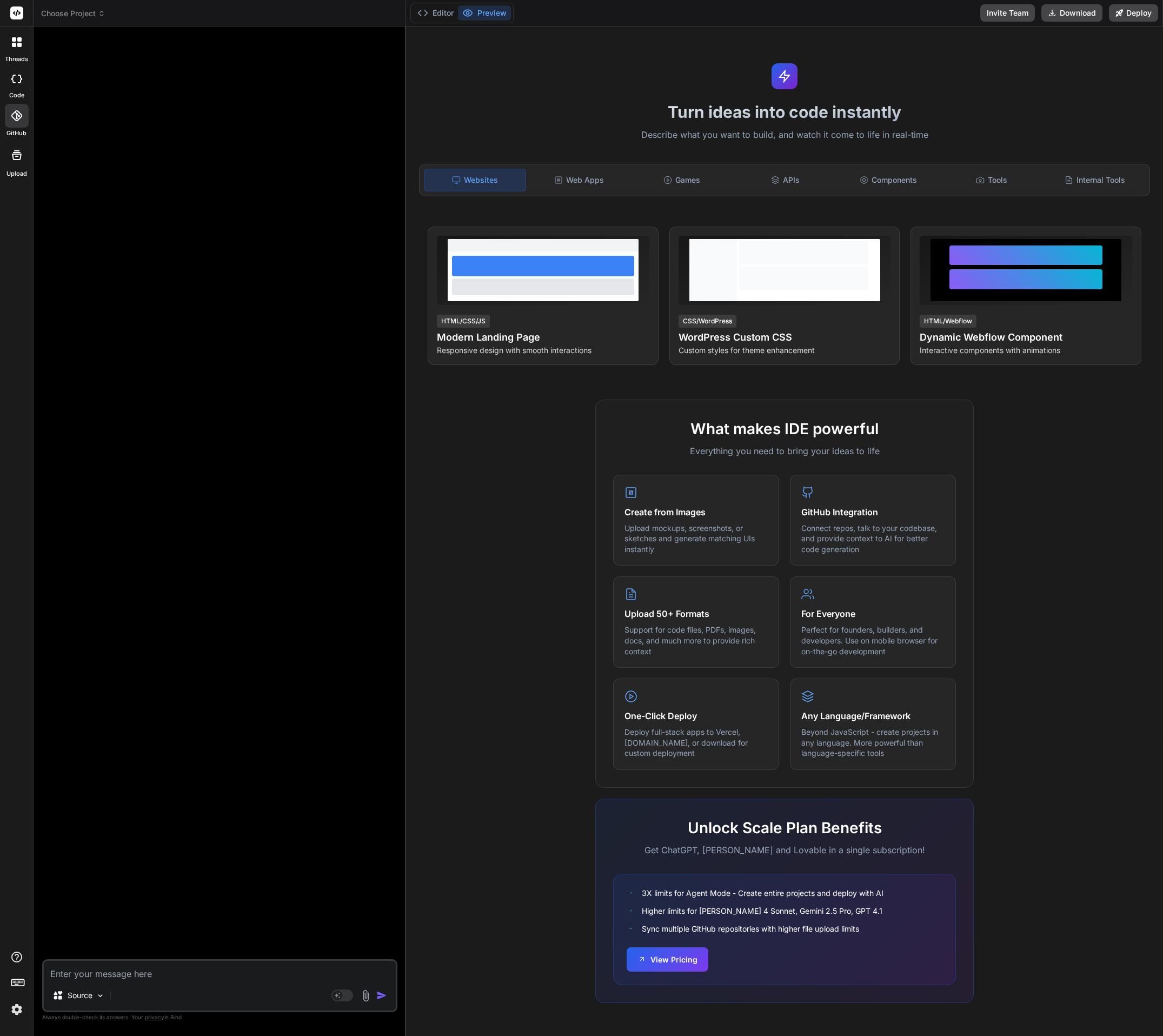
click at [15, 1006] on img at bounding box center [16, 1009] width 18 height 18
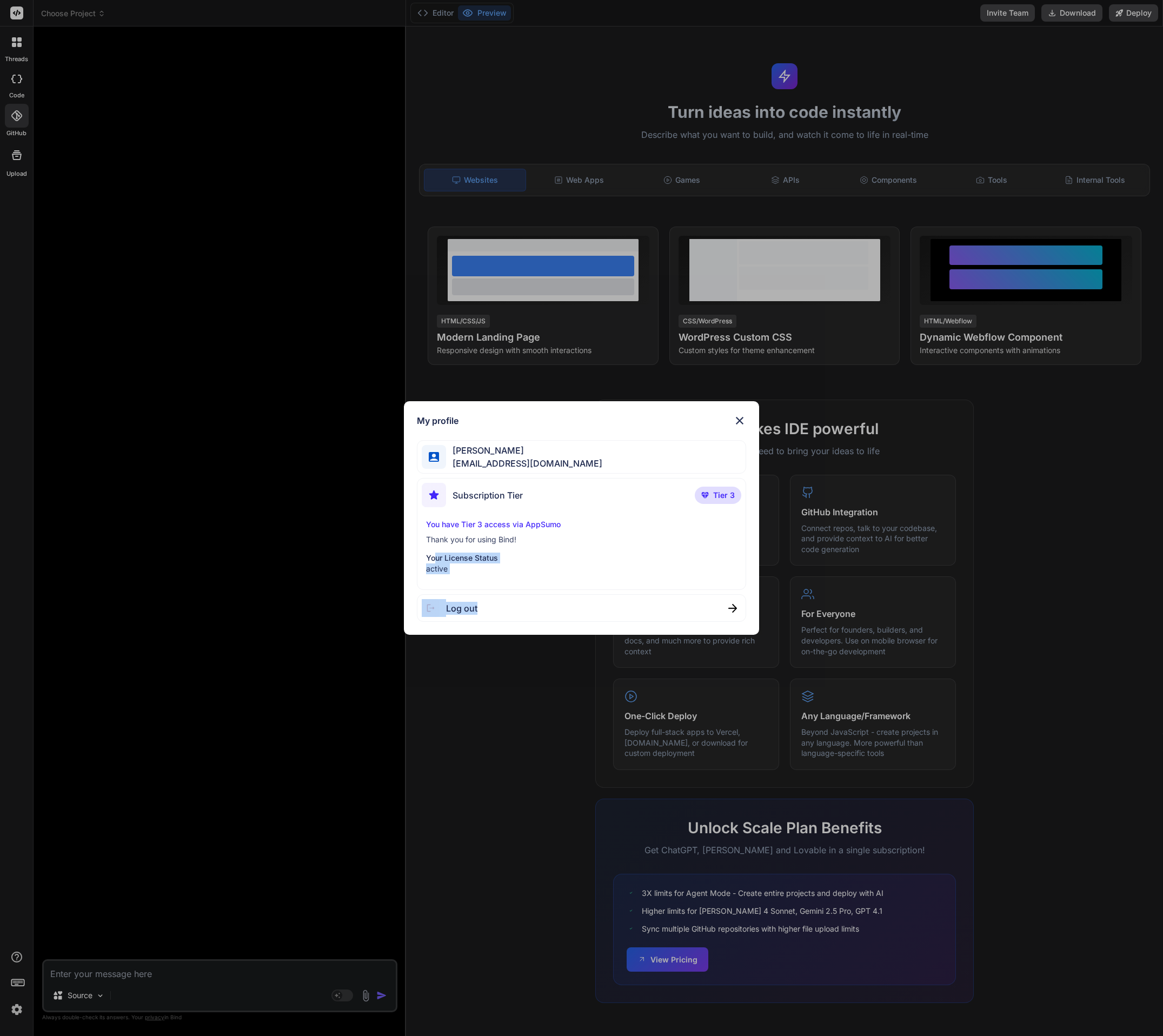
drag, startPoint x: 15, startPoint y: 1006, endPoint x: 410, endPoint y: 597, distance: 568.6
click at [433, 558] on div "My profile Leo Sar lsarm124@gmail.com Subscription Tier Tier 3 You have Tier 3 …" at bounding box center [582, 518] width 1163 height 1036
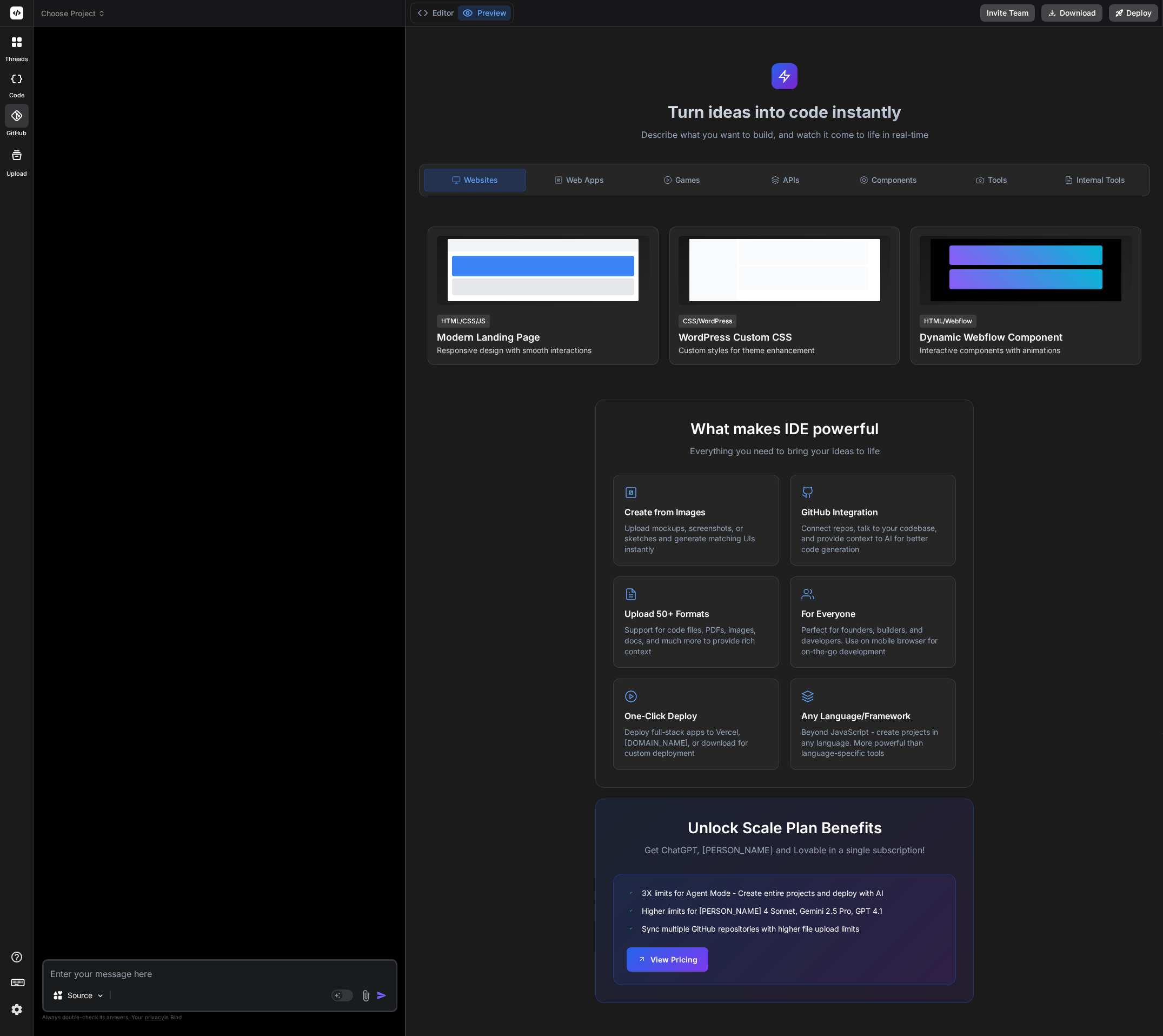
click at [15, 86] on div at bounding box center [16, 79] width 24 height 22
type textarea "x"
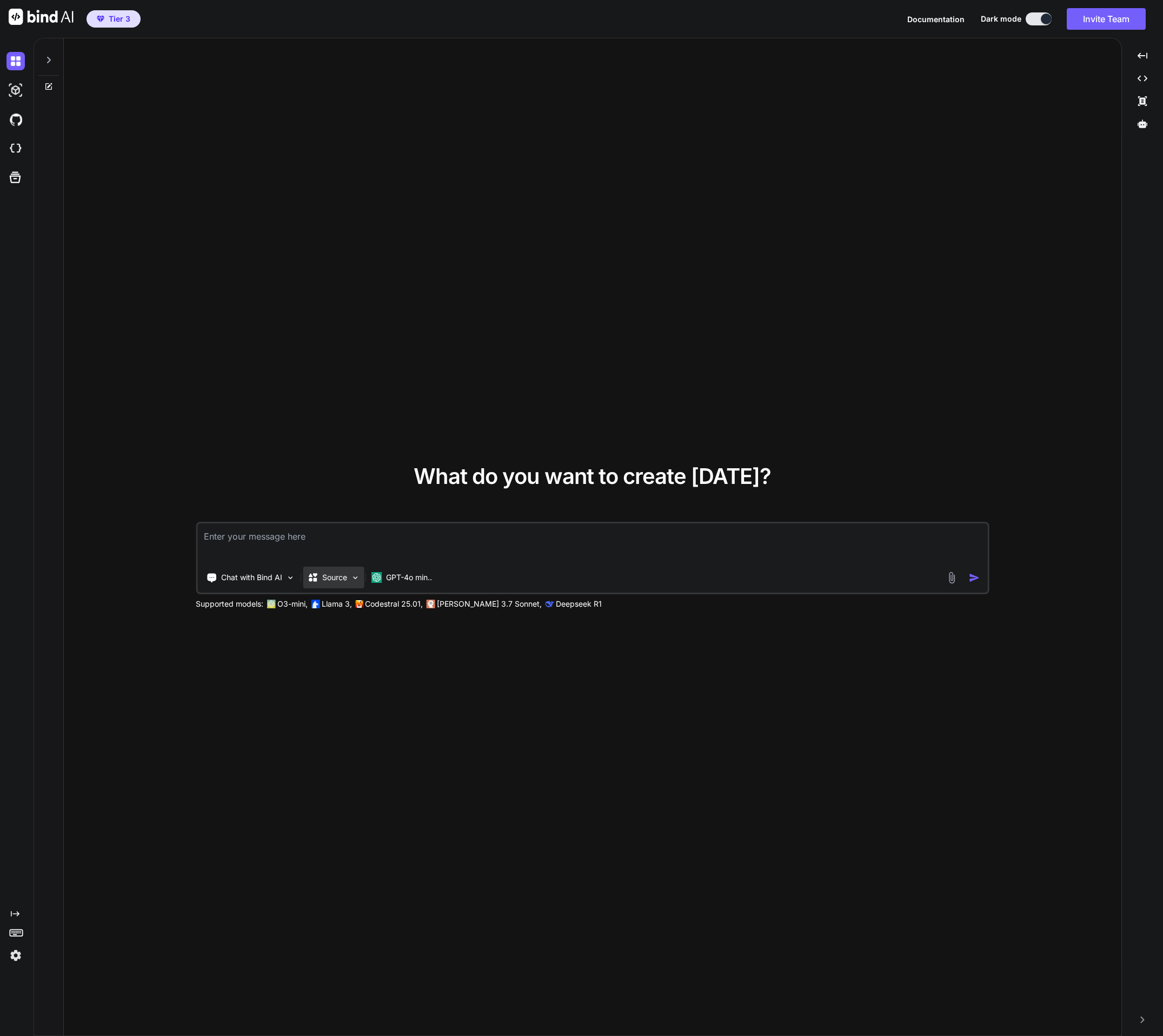
click at [353, 579] on img at bounding box center [355, 578] width 9 height 9
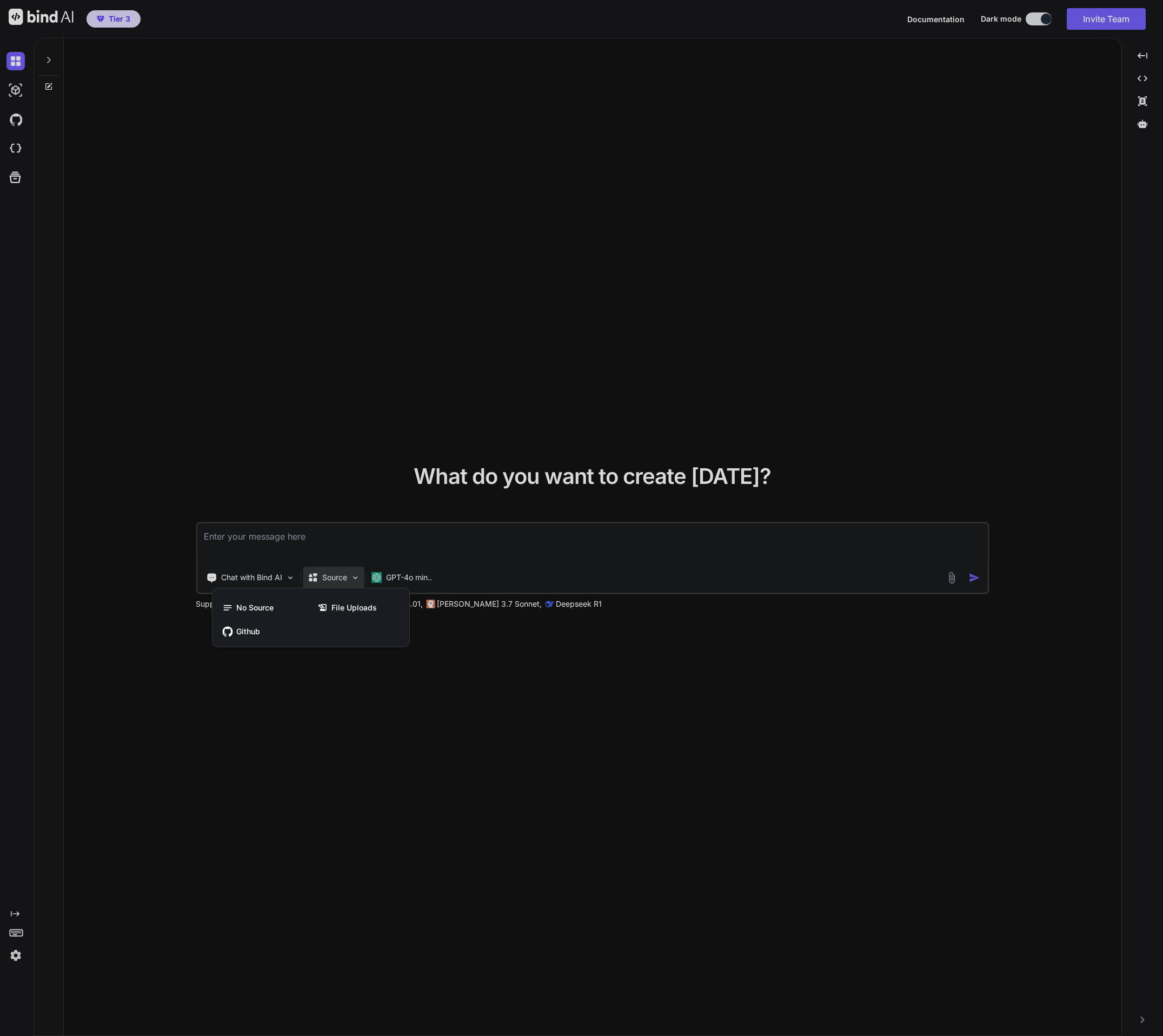
click at [352, 578] on div at bounding box center [582, 518] width 1163 height 1036
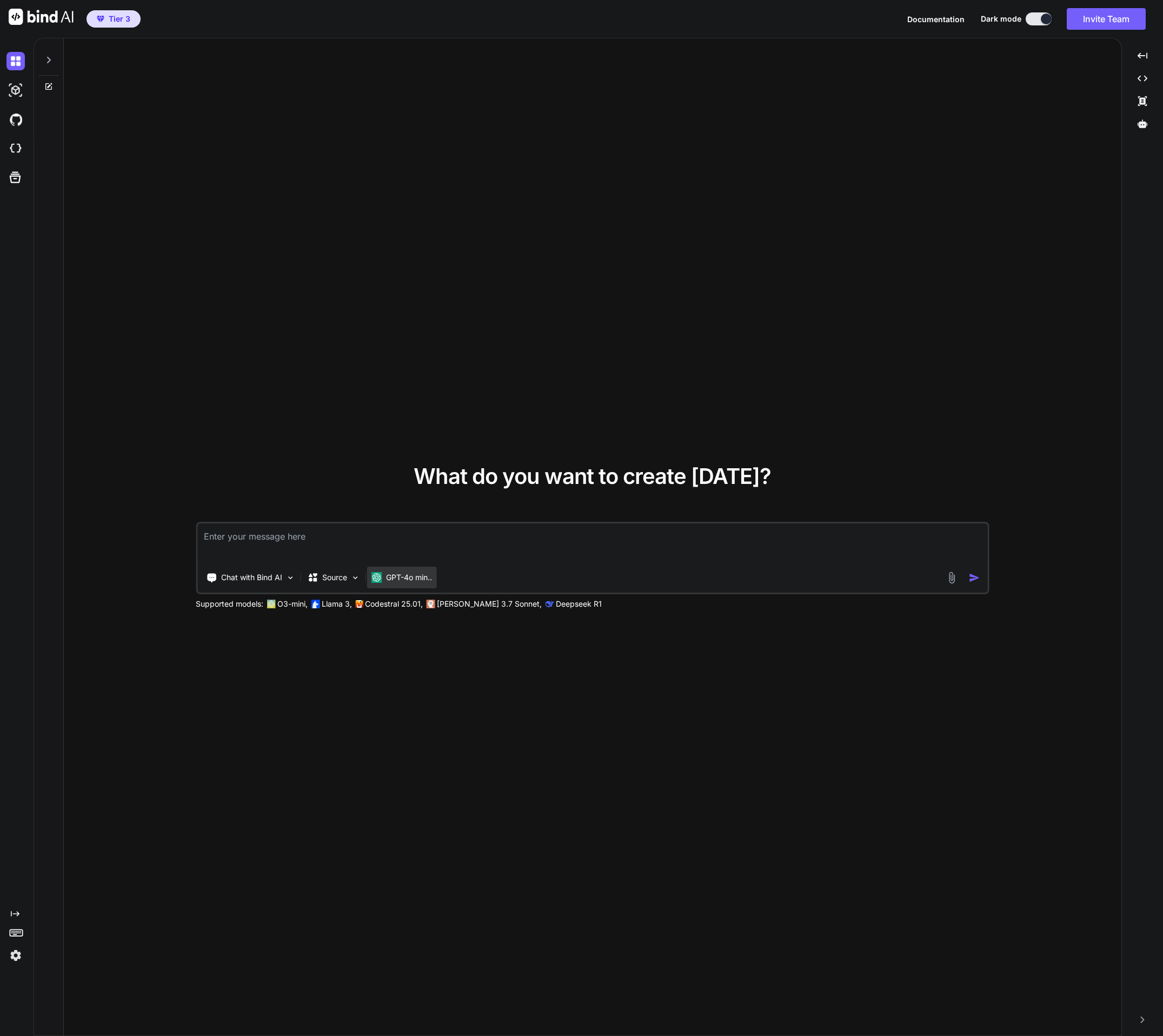
click at [396, 579] on p "GPT-4o min.." at bounding box center [409, 578] width 46 height 11
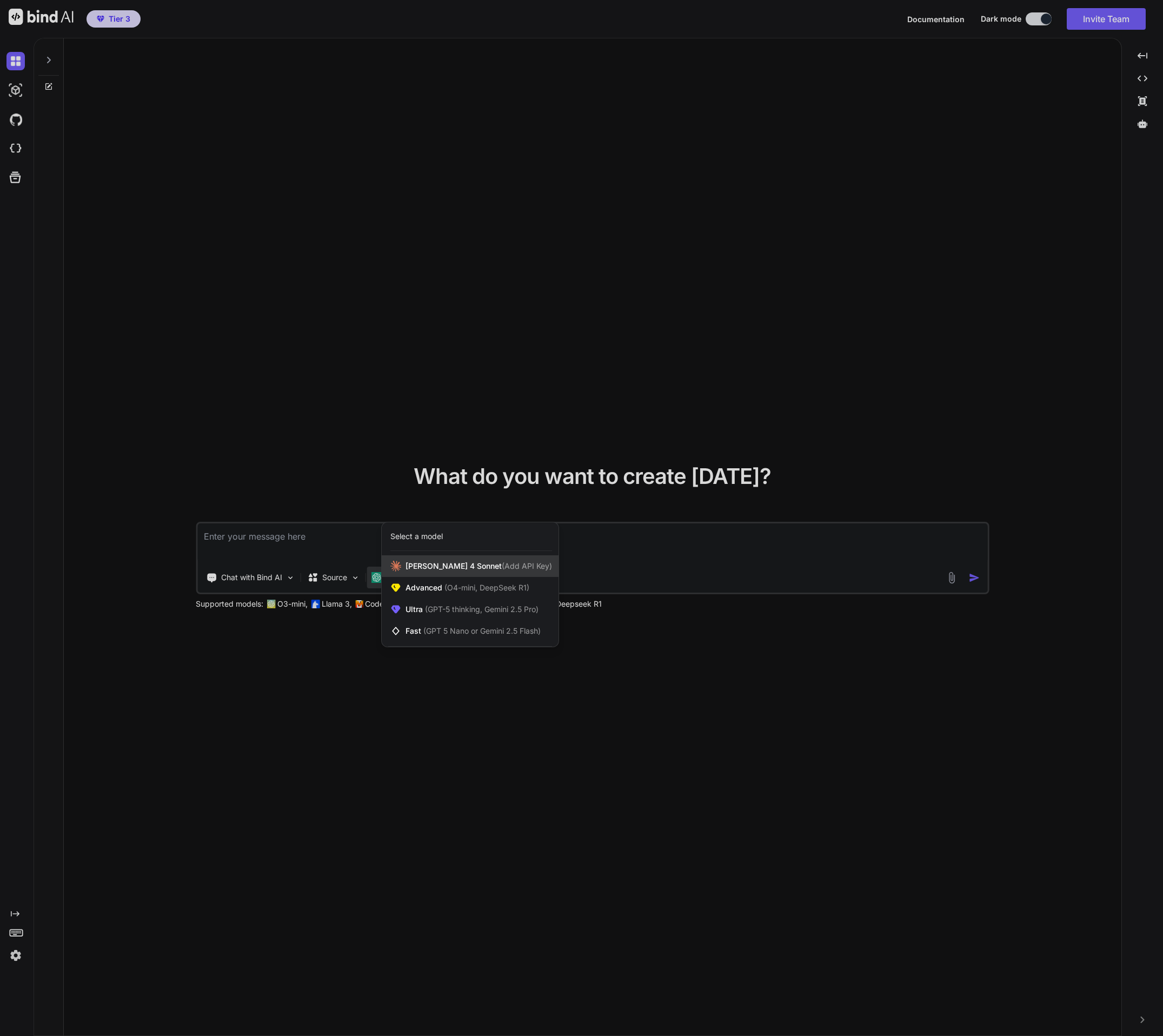
click at [399, 572] on div "Claude 4 Sonnet (Add API Key)" at bounding box center [469, 566] width 177 height 22
type textarea "x"
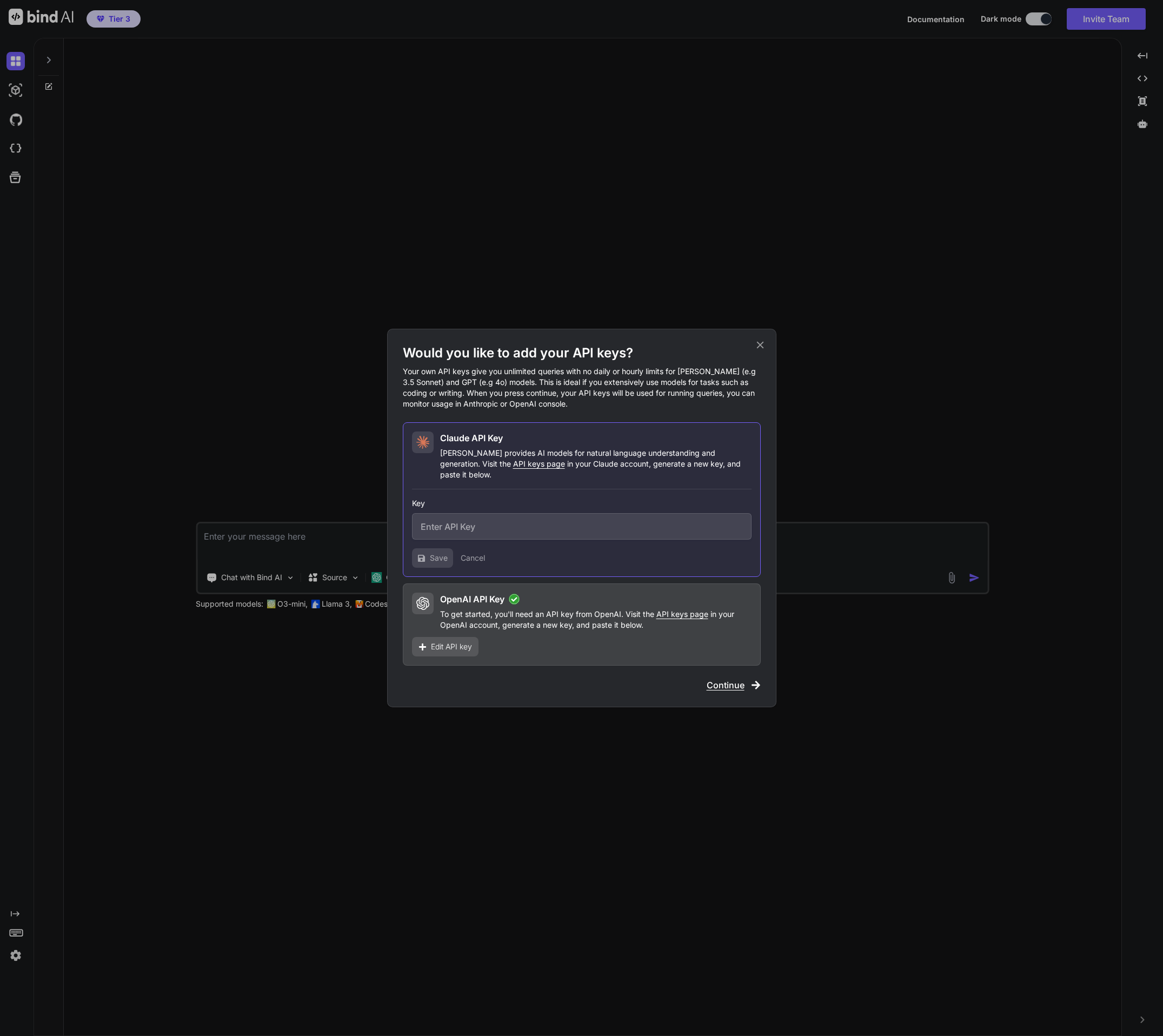
click at [513, 468] on span "API keys page" at bounding box center [539, 464] width 52 height 9
click at [465, 517] on input "text" at bounding box center [582, 527] width 340 height 27
paste input "sk-ant-api03--T1X7OmMpM8KgGmh-1cEQsiK80--sMU1neVF1nC4vPGbgu2hmesvnFVFnIDruseVon…"
type input "sk-ant-api03--T1X7OmMpM8KgGmh-1cEQsiK80--sMU1neVF1nC4vPGbgu2hmesvnFVFnIDruseVon…"
click at [430, 553] on span "Save" at bounding box center [439, 558] width 18 height 11
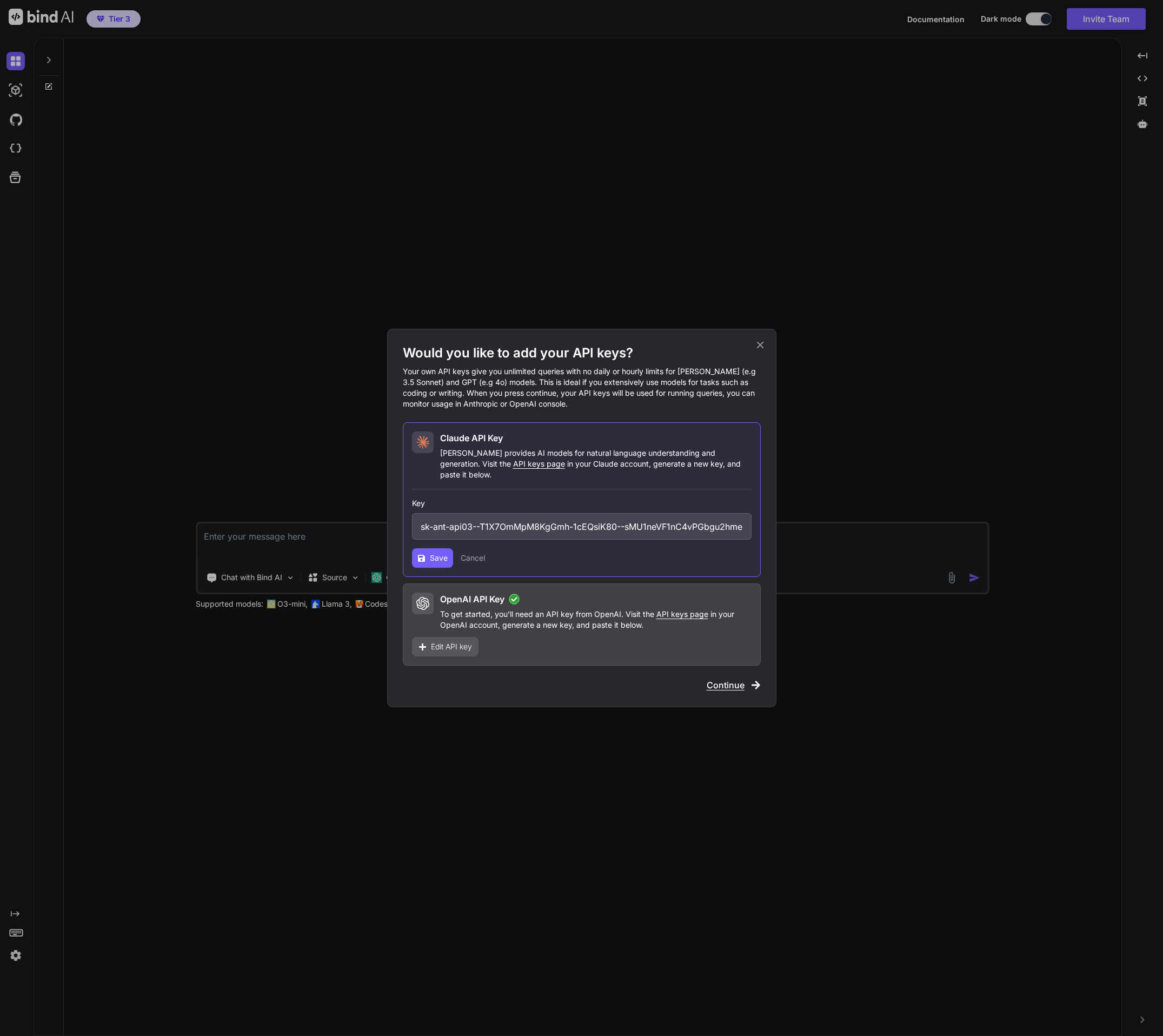
click at [430, 553] on span "Save" at bounding box center [439, 558] width 18 height 11
click at [443, 516] on input "sk-ant-api03--T1X7OmMpM8KgGmh-1cEQsiK80--sMU1neVF1nC4vPGbgu2hmesvnFVFnIDruseVon…" at bounding box center [582, 527] width 340 height 27
drag, startPoint x: 443, startPoint y: 521, endPoint x: 407, endPoint y: 526, distance: 36.3
click at [366, 521] on div "Would you like to add your API keys? Your own API keys give you unlimited queri…" at bounding box center [582, 518] width 1163 height 1036
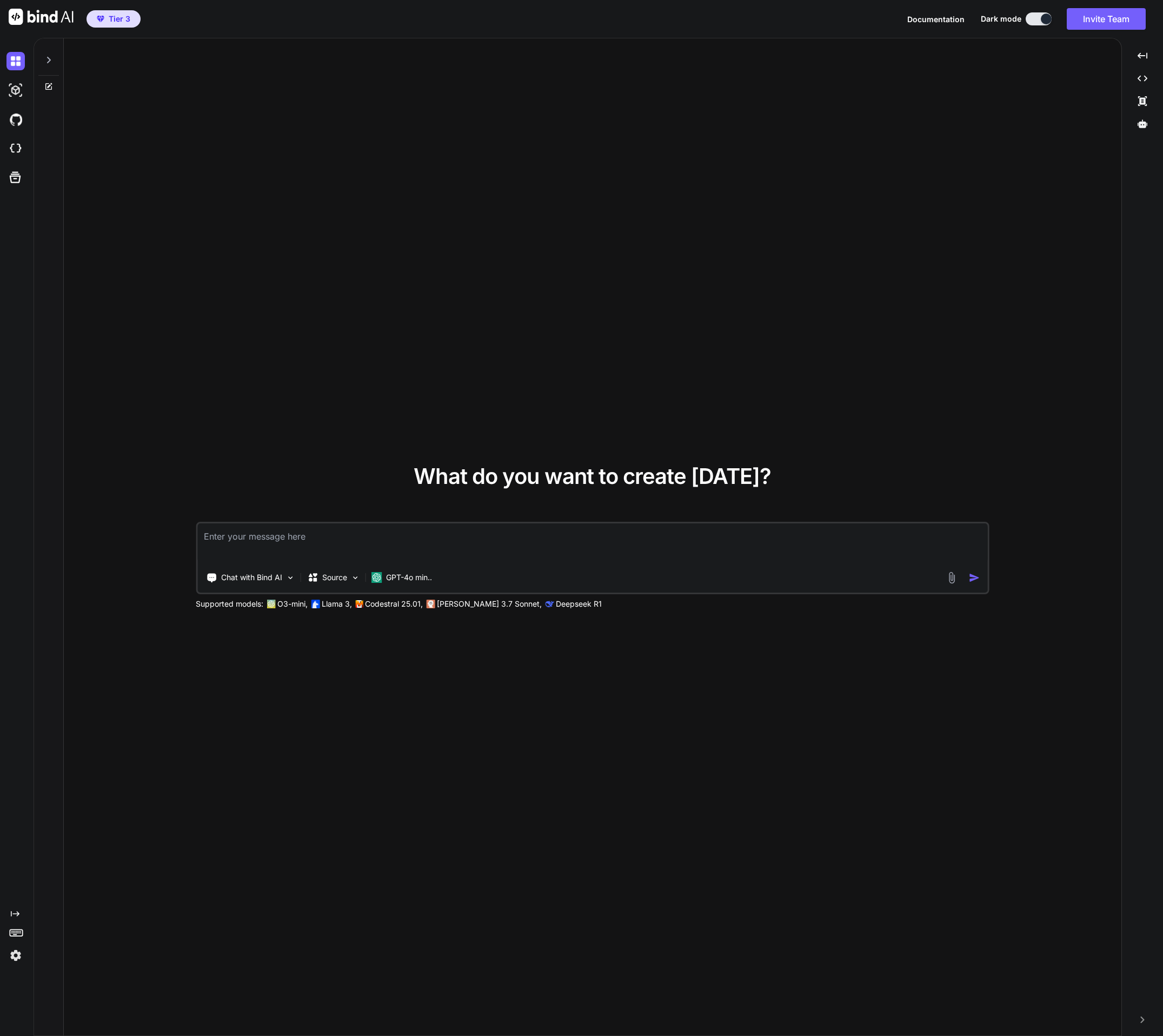
click at [454, 392] on div "What do you want to create today? Chat with Bind AI Source GPT-4o min.. Support…" at bounding box center [592, 537] width 1057 height 998
click at [399, 577] on p "GPT-4o min.." at bounding box center [409, 578] width 46 height 11
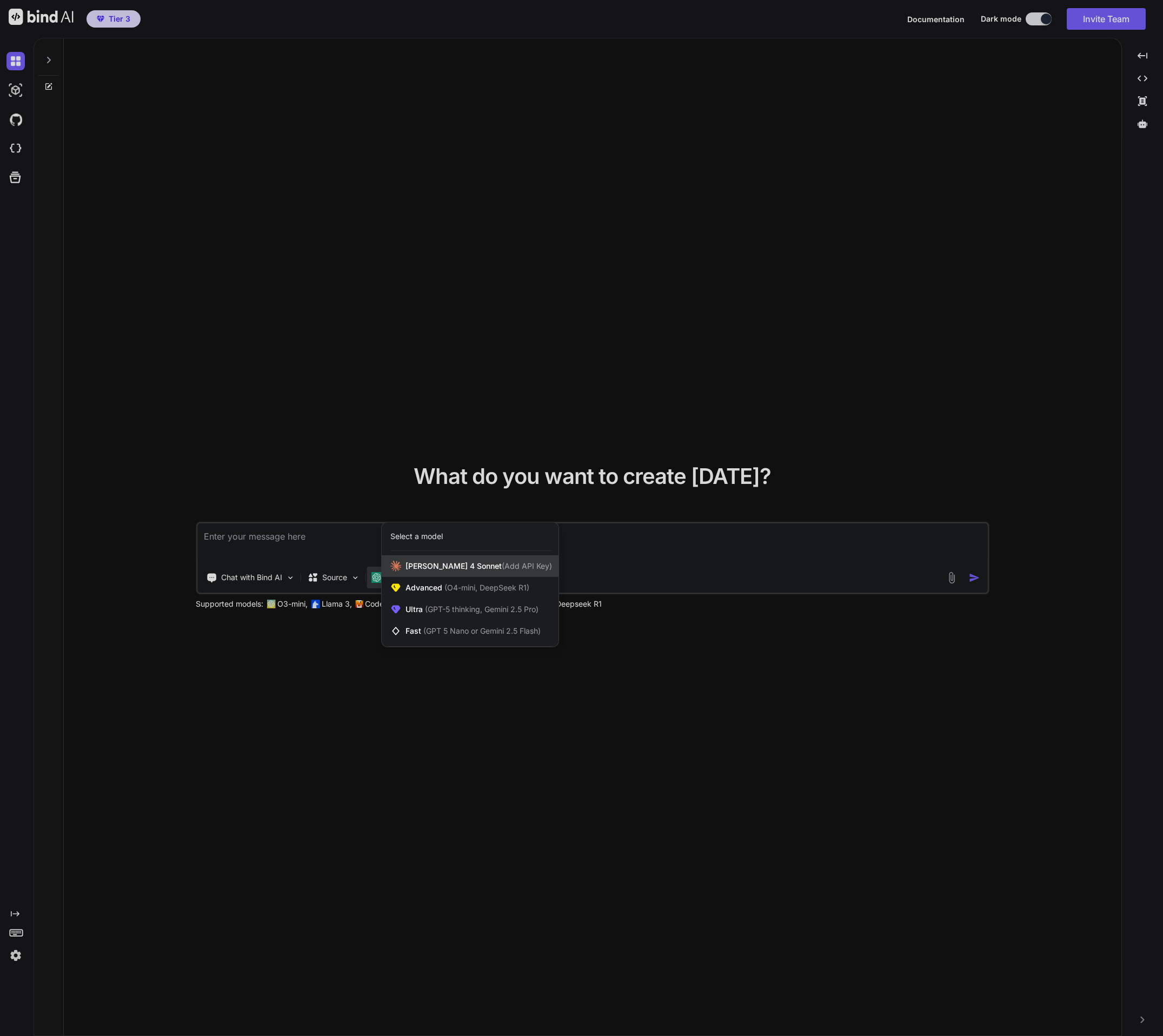
click at [407, 564] on span "Claude 4 Sonnet (Add API Key)" at bounding box center [479, 566] width 147 height 11
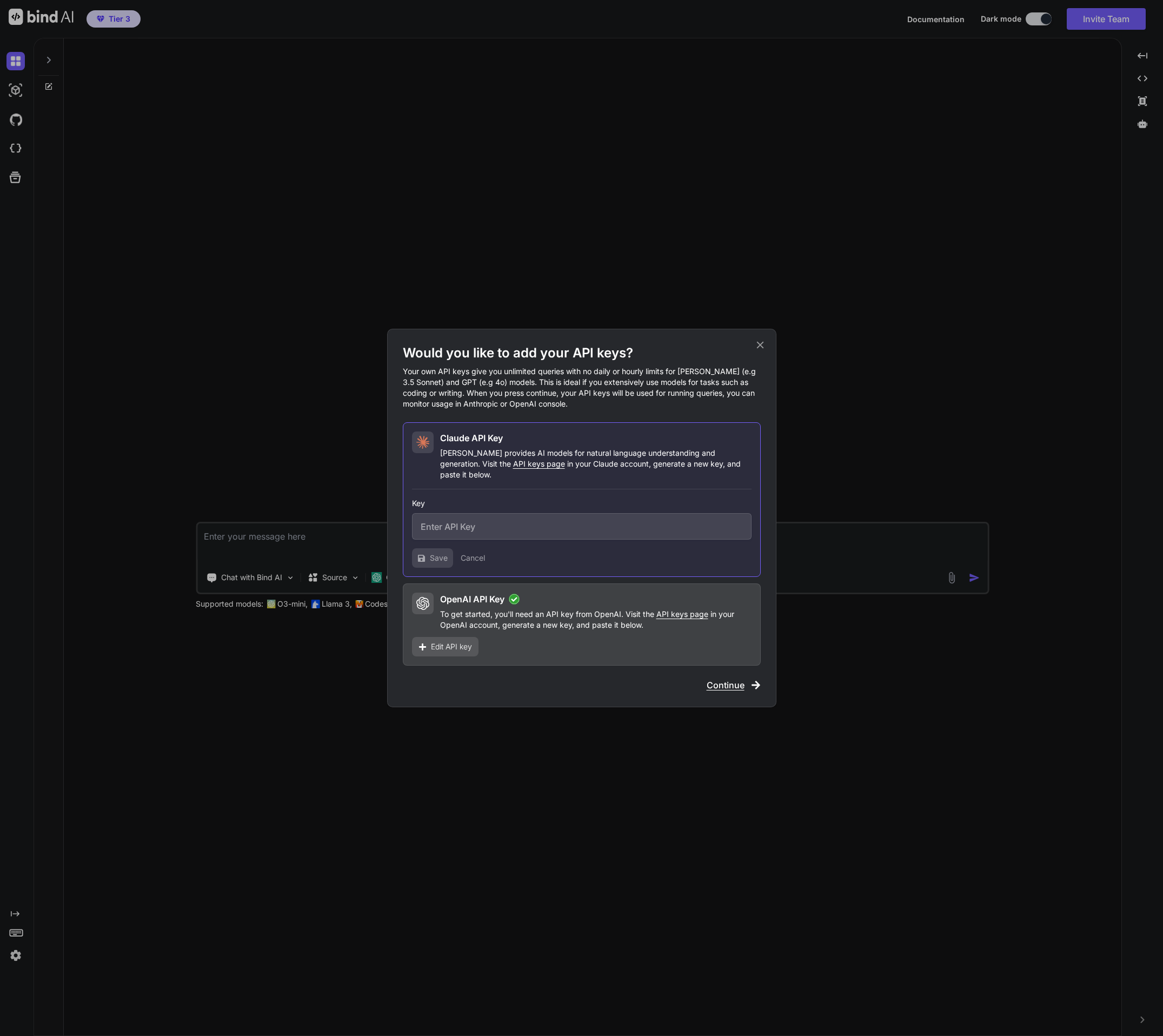
click at [455, 515] on input "text" at bounding box center [582, 527] width 340 height 27
paste input "sk-ant-api03--T1X7OmMpM8KgGmh-1cEQsiK80--sMU1neVF1nC4vPGbgu2hmesvnFVFnIDruseVon…"
type input "sk-ant-api03--T1X7OmMpM8KgGmh-1cEQsiK80--sMU1neVF1nC4vPGbgu2hmesvnFVFnIDruseVon…"
click at [443, 553] on span "Save" at bounding box center [439, 558] width 18 height 11
click at [756, 351] on icon at bounding box center [760, 345] width 12 height 12
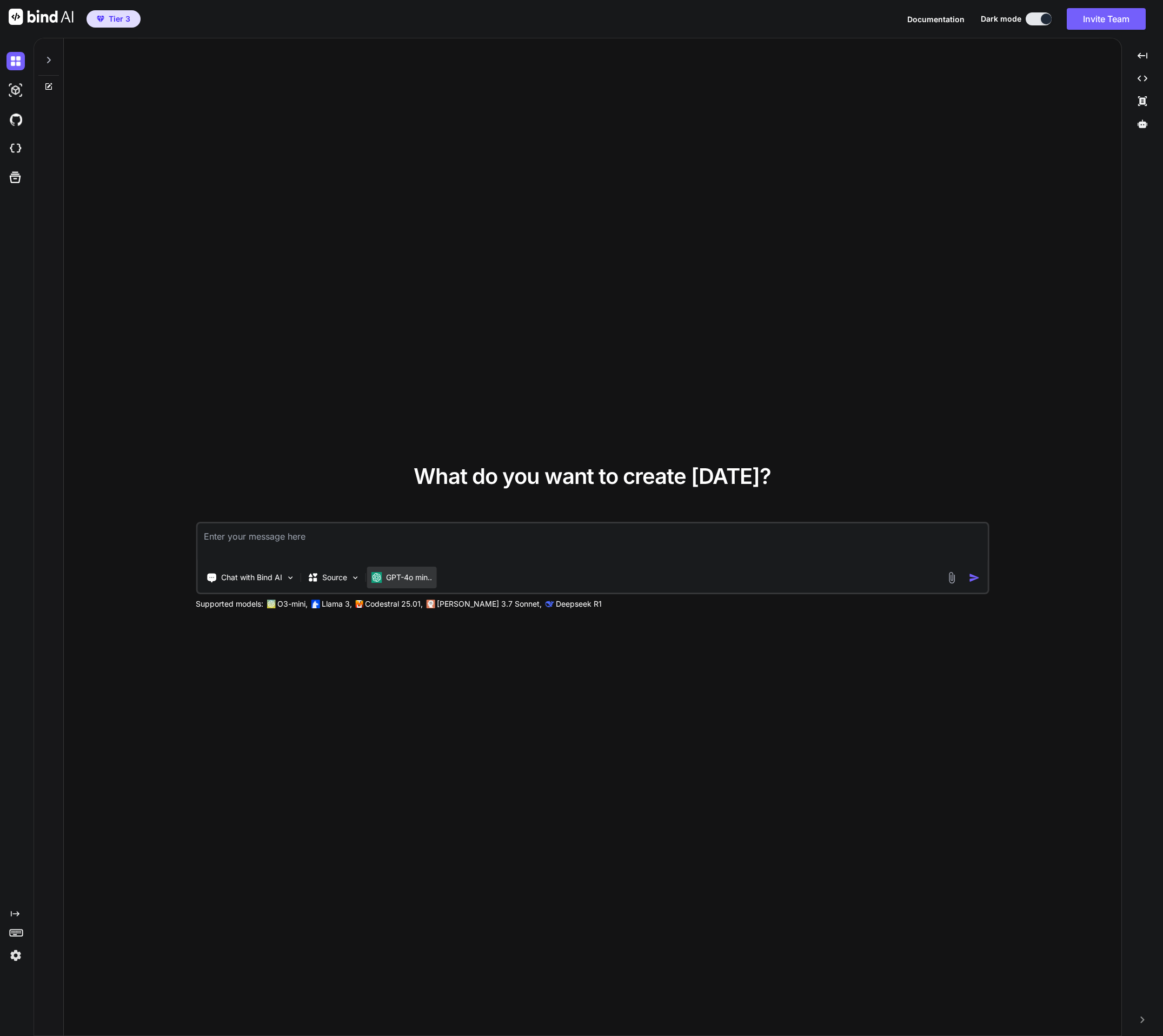
click at [414, 582] on p "GPT-4o min.." at bounding box center [409, 578] width 46 height 11
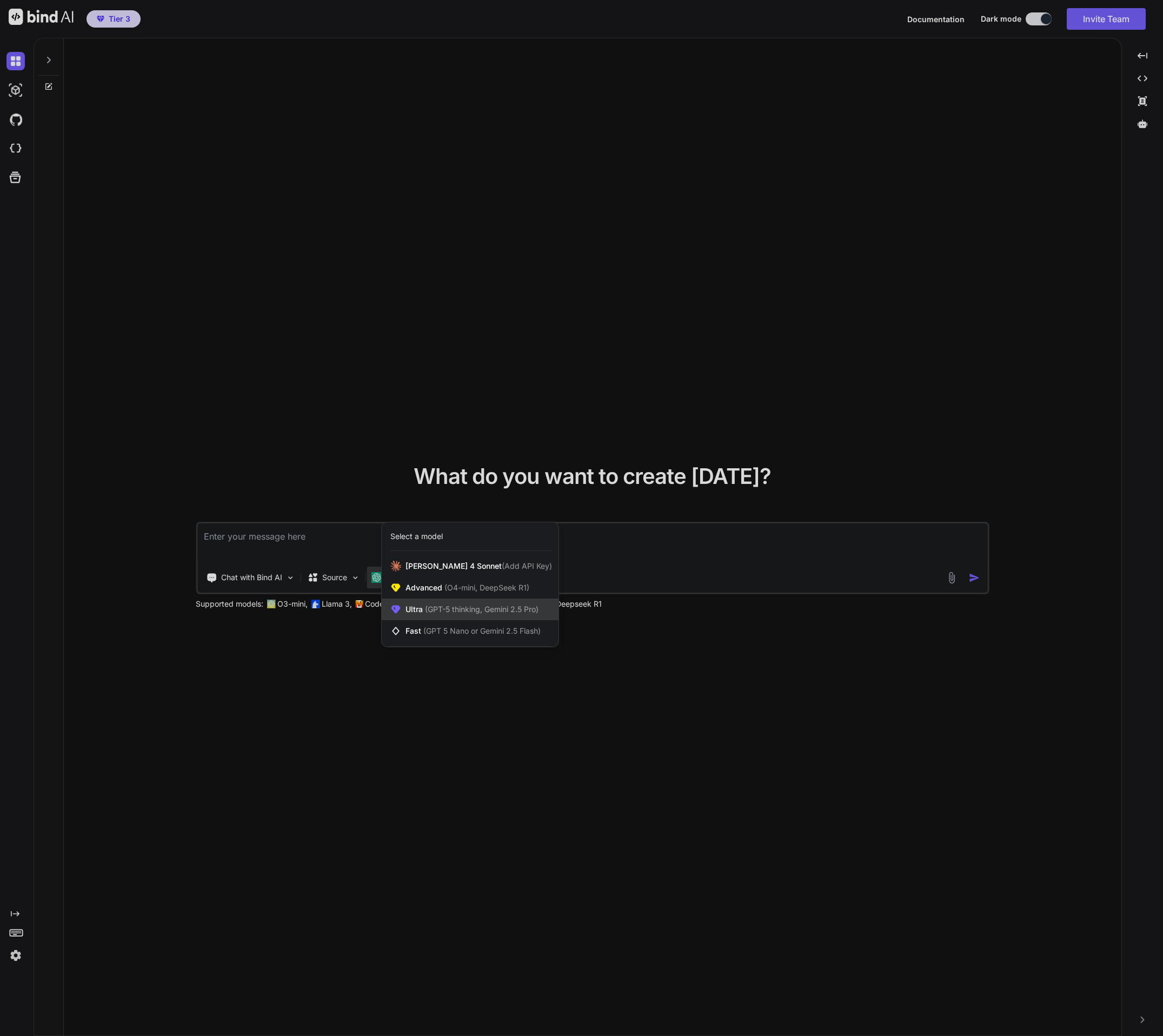
click at [425, 604] on span "(GPT-5 thinking, Gemini 2.5 Pro)" at bounding box center [480, 609] width 115 height 9
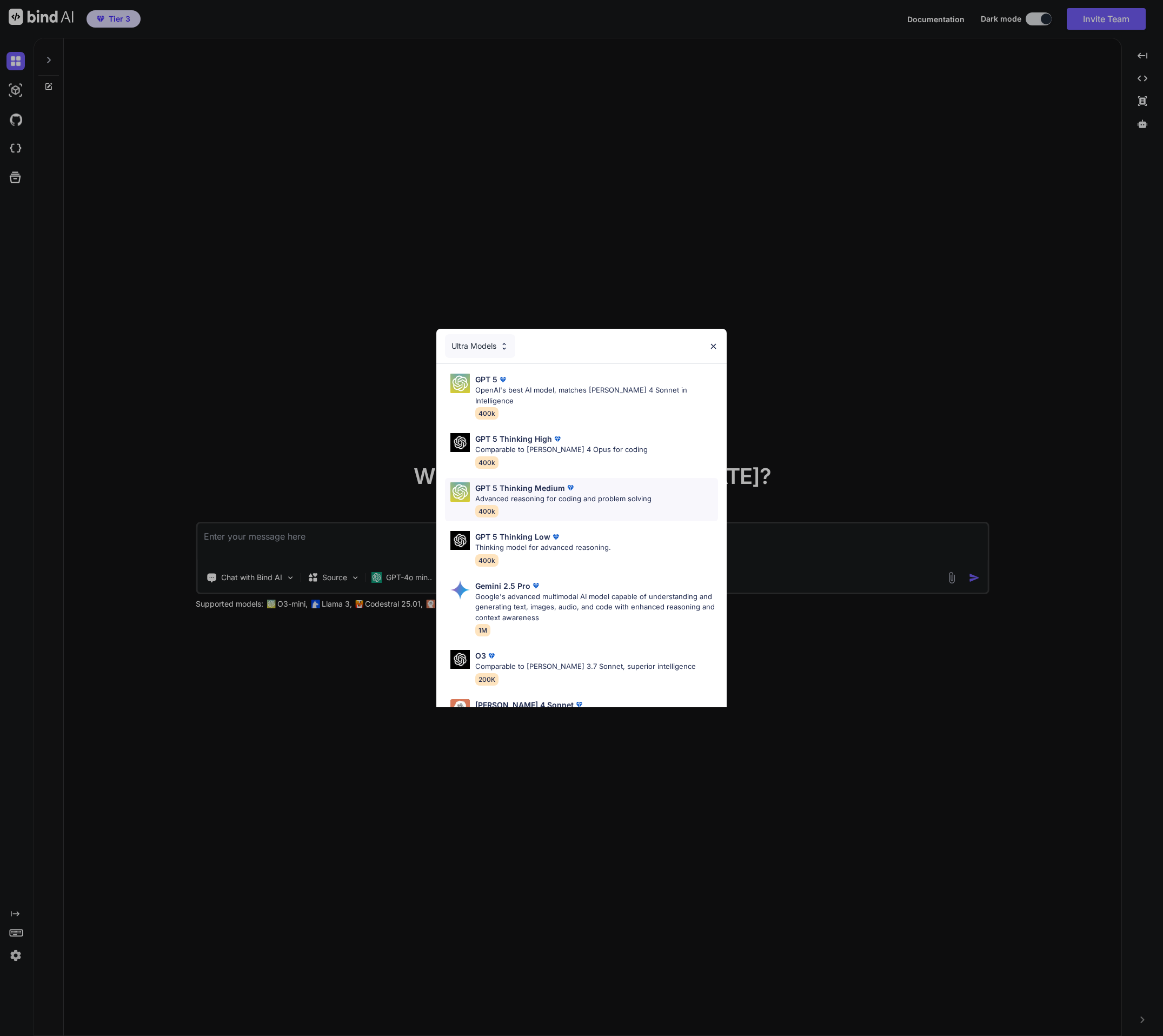
click at [506, 494] on p "Advanced reasoning for coding and problem solving" at bounding box center [563, 499] width 177 height 11
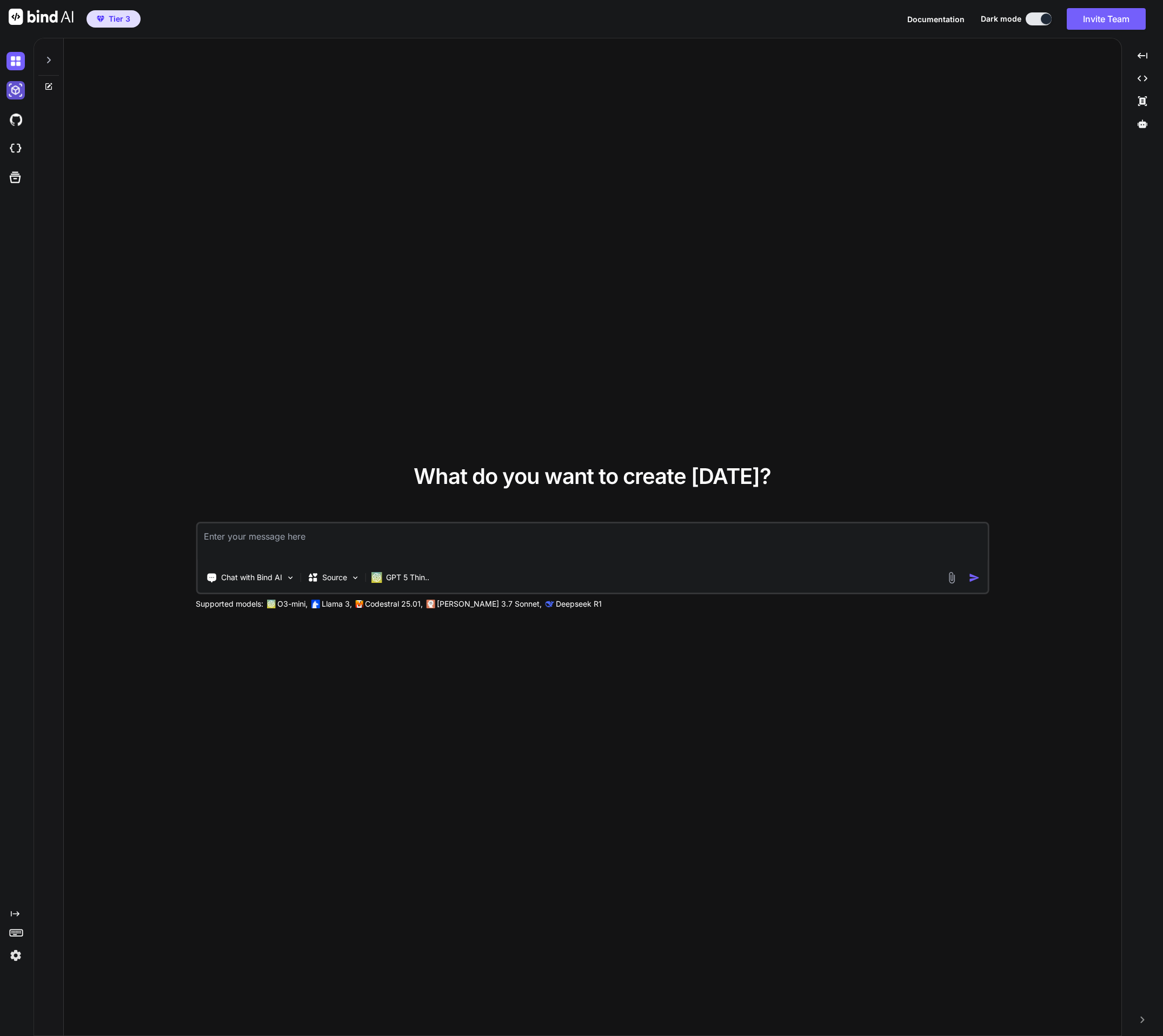
click at [11, 93] on img at bounding box center [15, 89] width 18 height 18
